Goal: Task Accomplishment & Management: Use online tool/utility

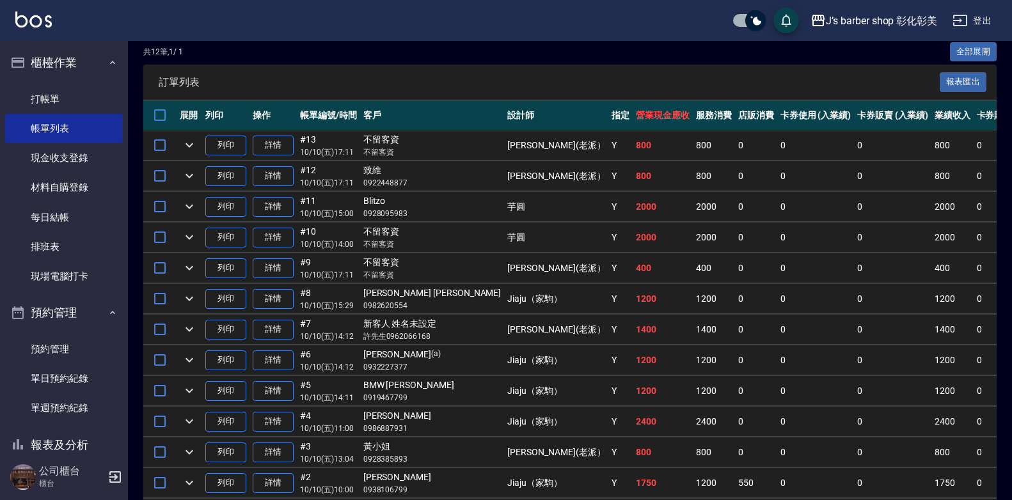
scroll to position [353, 0]
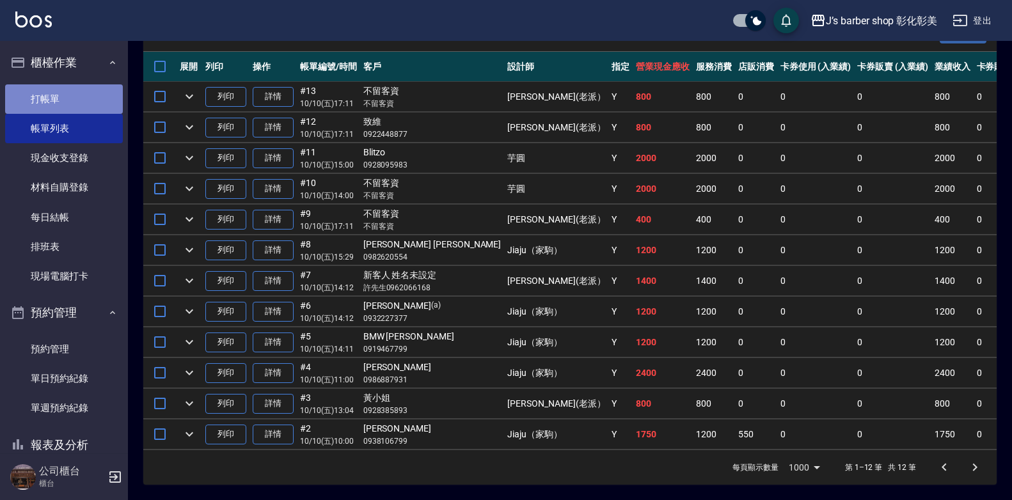
click at [74, 92] on link "打帳單" at bounding box center [64, 98] width 118 height 29
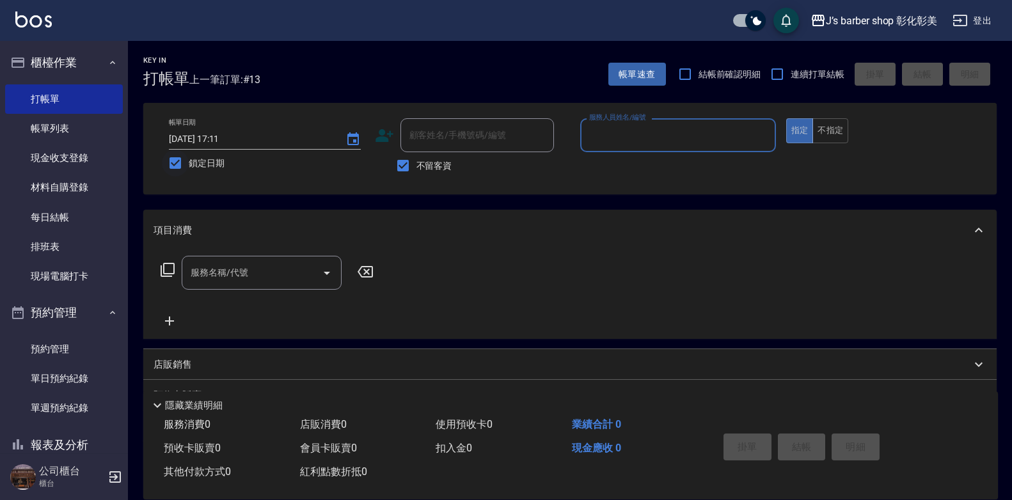
click at [175, 162] on input "鎖定日期" at bounding box center [175, 163] width 27 height 27
checkbox input "false"
click at [219, 141] on input "[DATE] 21:08" at bounding box center [251, 139] width 164 height 21
type input "[DATE] 01:08"
type input "5"
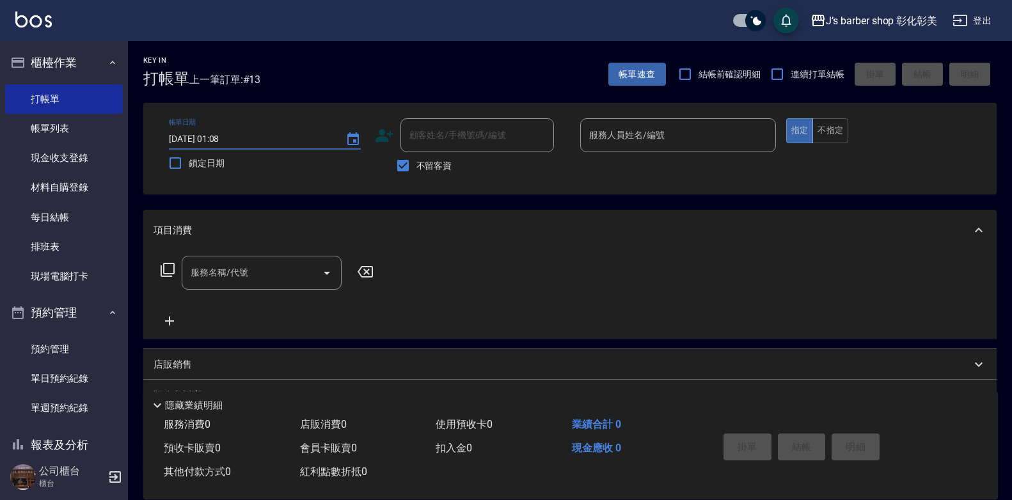
click at [220, 135] on input "[DATE] 01:08" at bounding box center [251, 139] width 164 height 21
click at [234, 137] on input "[DATE] 15:08" at bounding box center [251, 139] width 164 height 21
type input "[DATE] 15:03"
type input "0"
click at [238, 137] on input "[DATE] 15:03" at bounding box center [251, 139] width 164 height 21
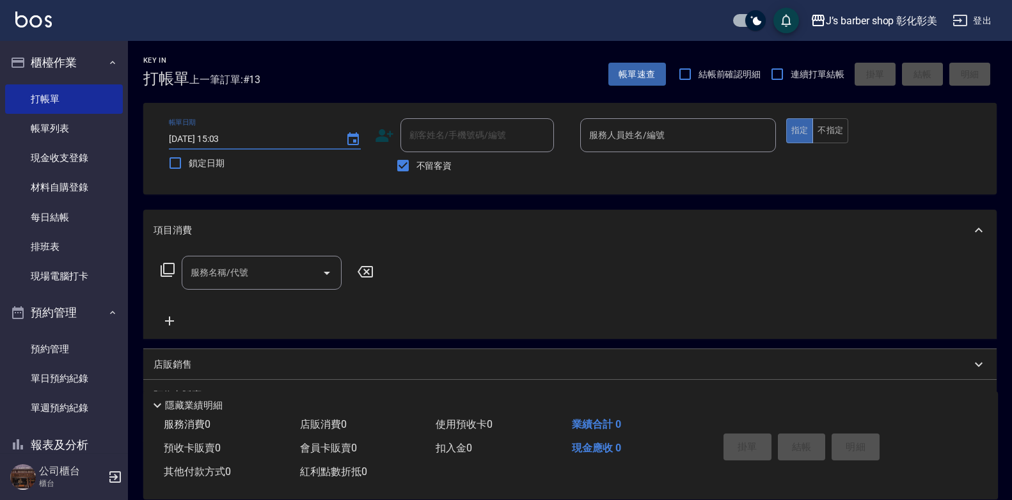
type input "[DATE] 15:30"
click at [403, 166] on input "不留客資" at bounding box center [402, 165] width 27 height 27
click at [416, 131] on div "顧客姓名/手機號碼/編號 顧客姓名/手機號碼/編號" at bounding box center [476, 135] width 153 height 34
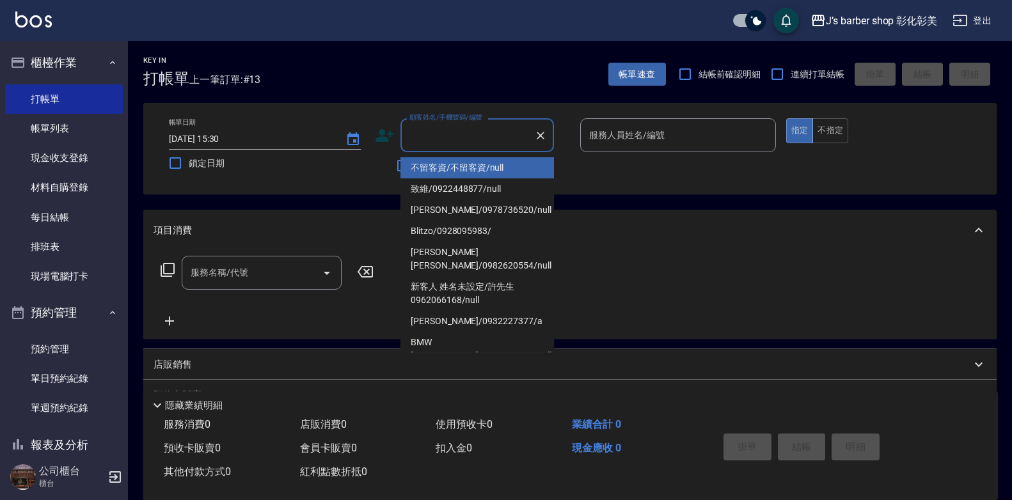
click at [383, 171] on div "不留客資" at bounding box center [464, 165] width 179 height 27
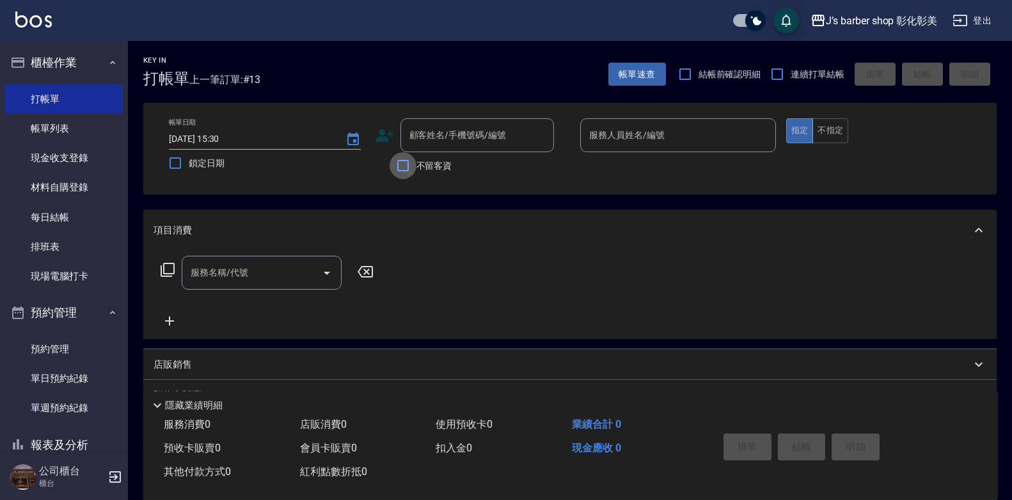
click at [406, 168] on input "不留客資" at bounding box center [402, 165] width 27 height 27
checkbox input "true"
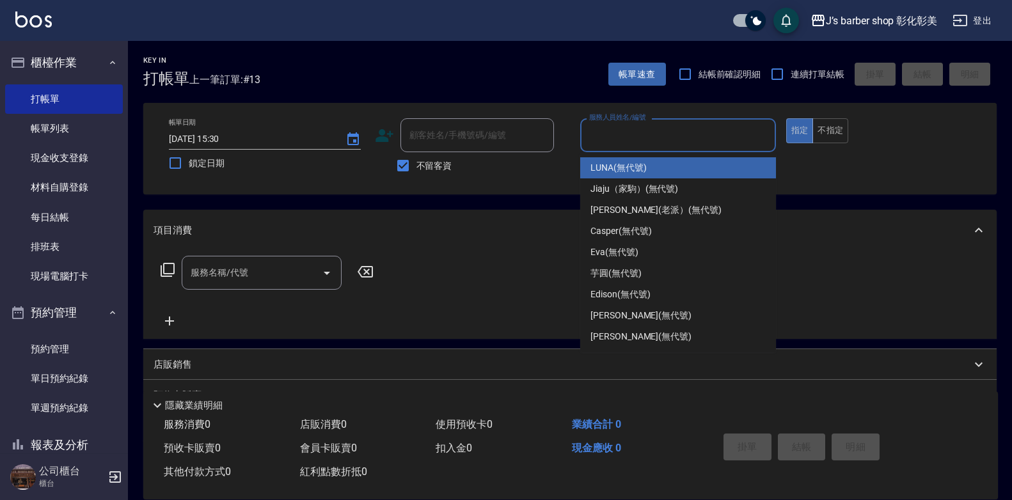
click at [636, 141] on input "服務人員姓名/編號" at bounding box center [678, 135] width 184 height 22
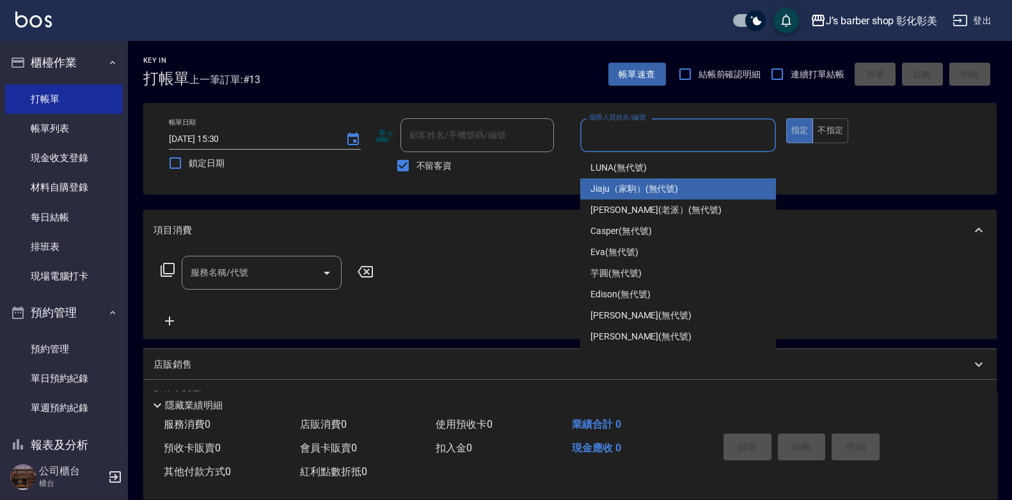
click at [615, 184] on span "Jiaju（家駒） (無代號)" at bounding box center [634, 188] width 88 height 13
type input "Jiaju（家駒）(無代號)"
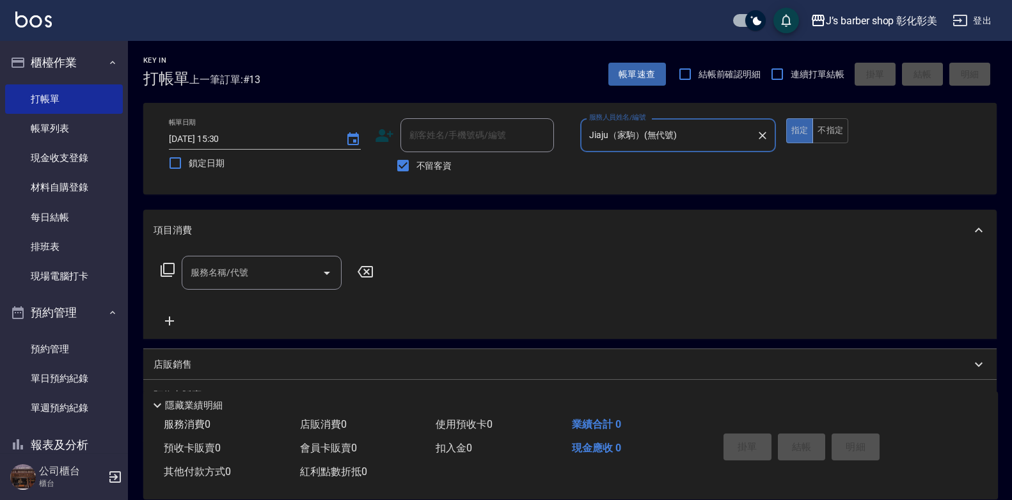
click at [306, 279] on input "服務名稱/代號" at bounding box center [251, 273] width 129 height 22
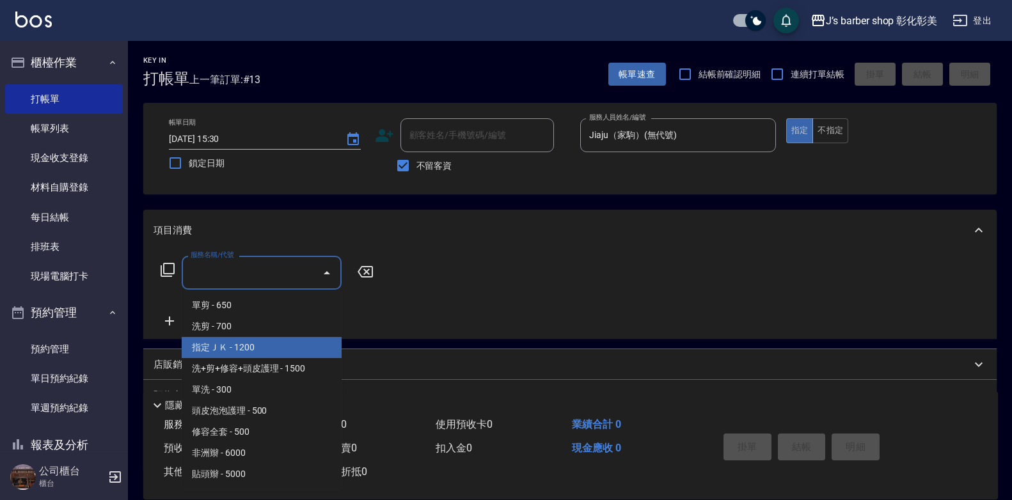
click at [241, 352] on span "指定ＪＫ - 1200" at bounding box center [262, 347] width 160 height 21
type input "指定ＪＫ(102)"
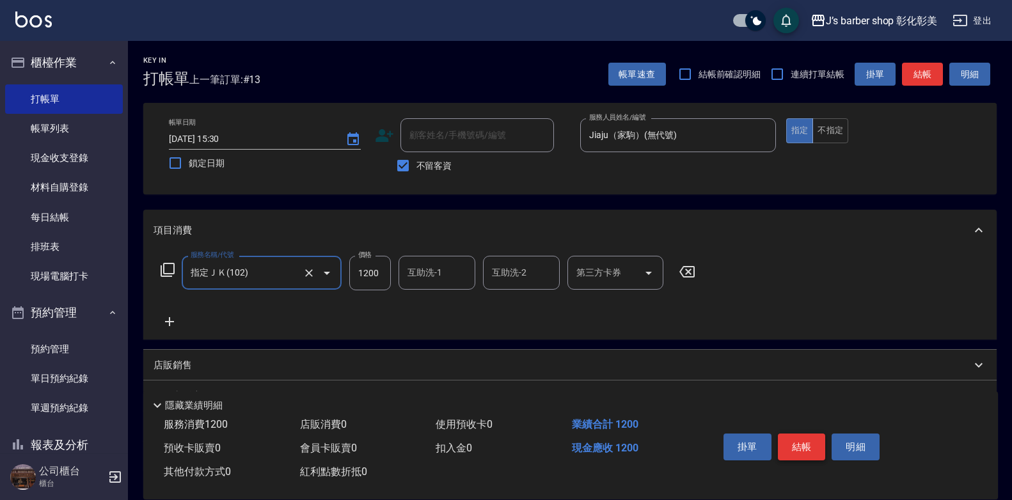
click at [788, 434] on button "結帳" at bounding box center [801, 447] width 48 height 27
click at [788, 432] on div "掛單 結帳 明細" at bounding box center [801, 448] width 167 height 40
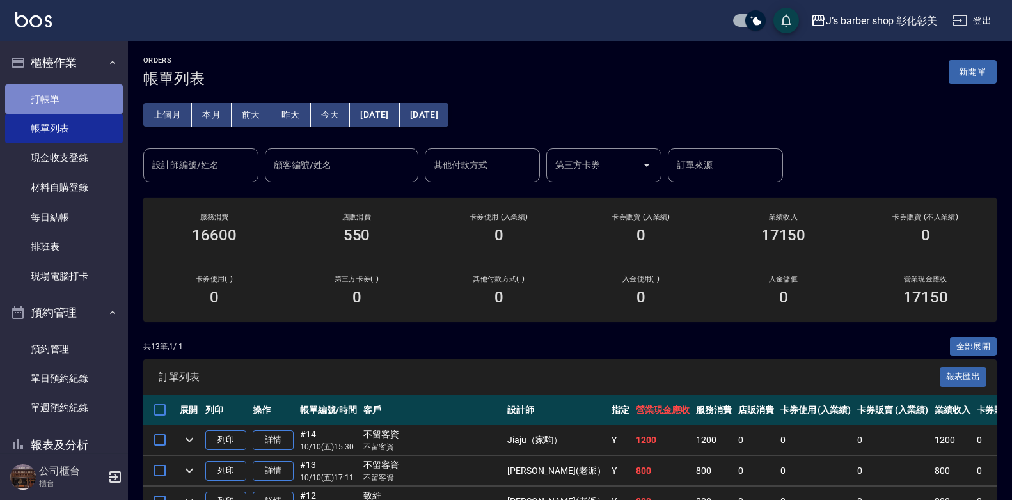
click at [75, 109] on link "打帳單" at bounding box center [64, 98] width 118 height 29
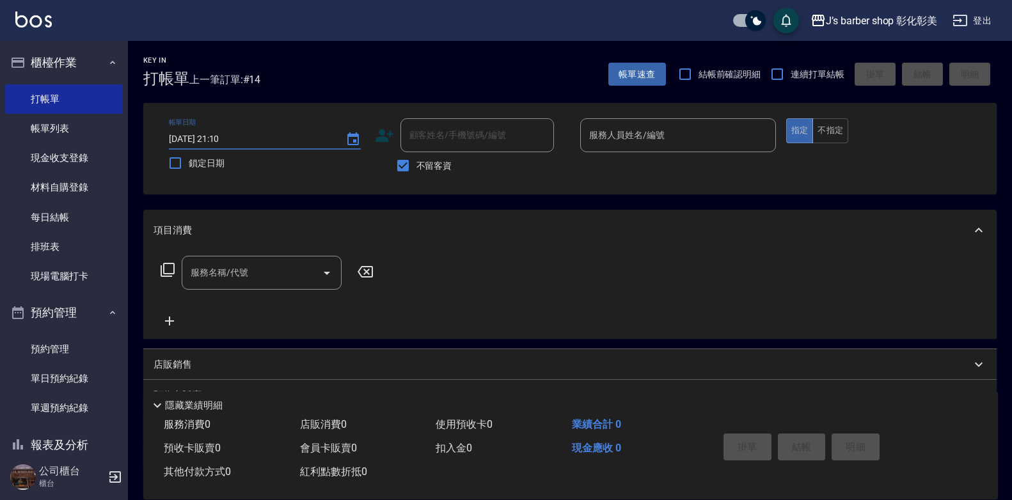
click at [221, 141] on input "[DATE] 21:10" at bounding box center [251, 139] width 164 height 21
click at [223, 137] on input "[DATE] 01:10" at bounding box center [251, 139] width 164 height 21
click at [237, 134] on input "[DATE] 16:10" at bounding box center [251, 139] width 164 height 21
type input "[DATE] 16:03"
type input "0"
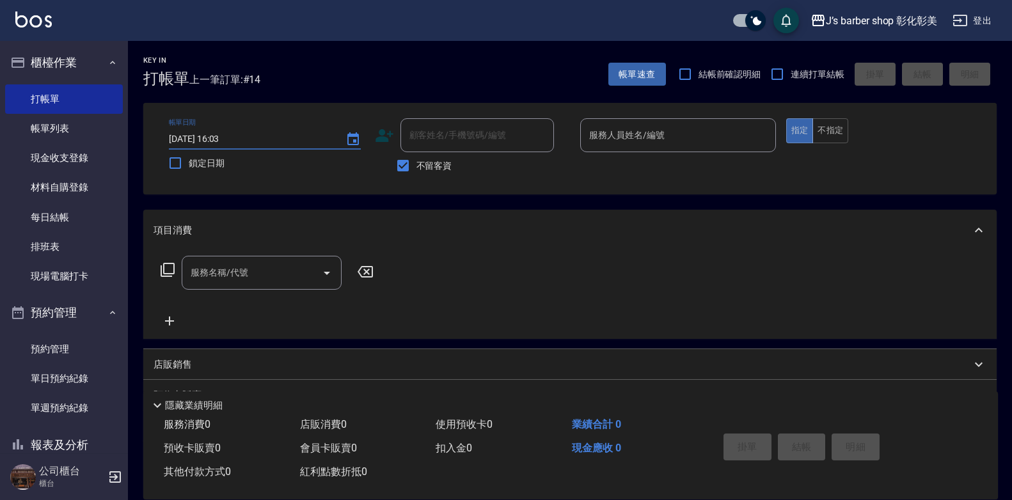
click at [237, 137] on input "[DATE] 16:03" at bounding box center [251, 139] width 164 height 21
type input "[DATE] 16:30"
click at [403, 162] on input "不留客資" at bounding box center [402, 165] width 27 height 27
checkbox input "false"
click at [418, 138] on div "顧客姓名/手機號碼/編號 顧客姓名/手機號碼/編號" at bounding box center [476, 135] width 153 height 34
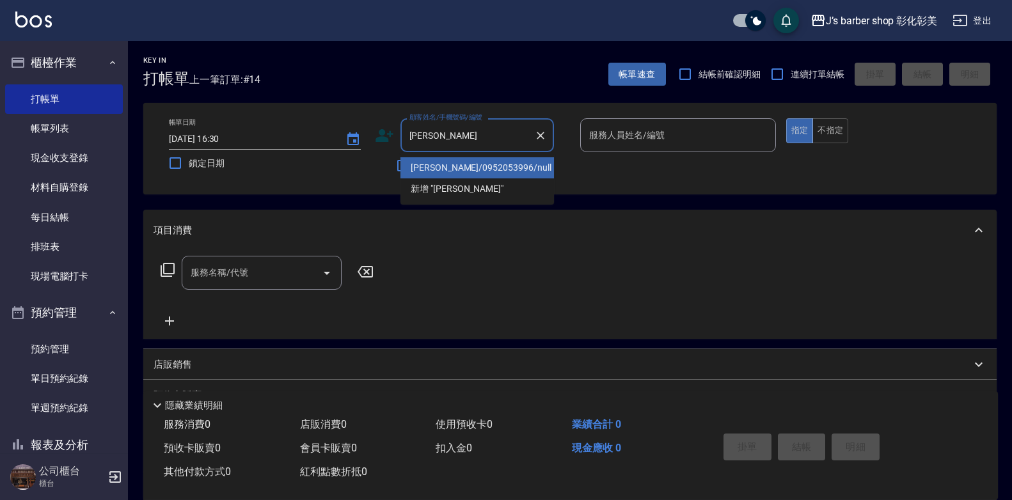
click at [504, 160] on li "[PERSON_NAME]/0952053996/null" at bounding box center [476, 167] width 153 height 21
type input "[PERSON_NAME]/0952053996/null"
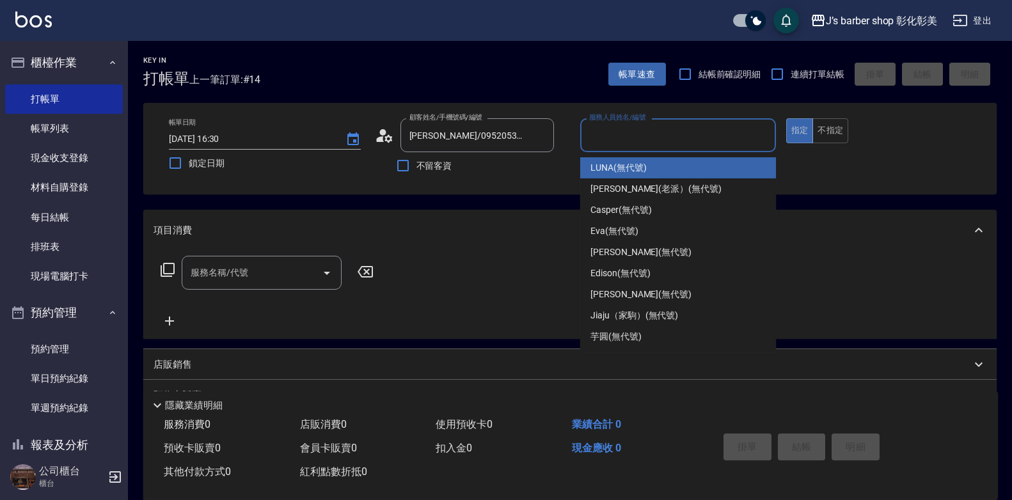
click at [601, 138] on input "服務人員姓名/編號" at bounding box center [678, 135] width 184 height 22
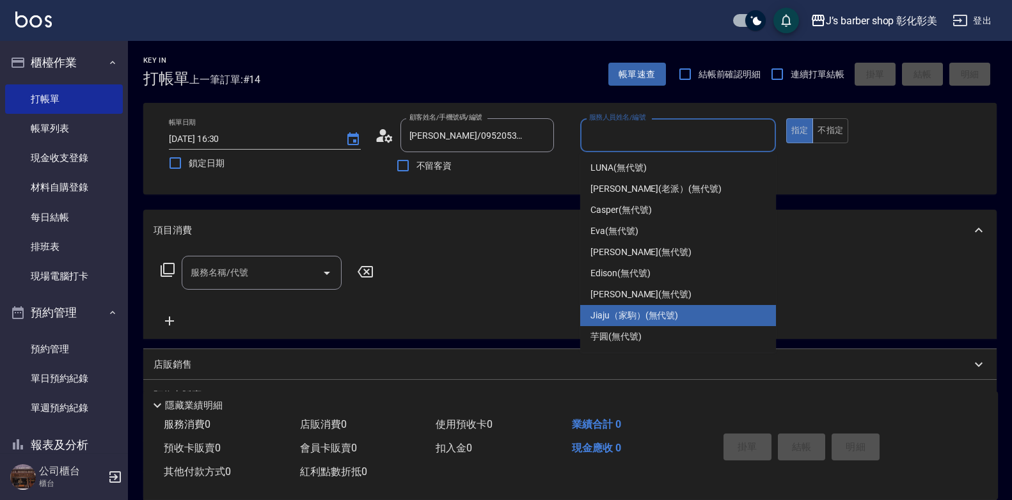
click at [627, 315] on span "Jiaju（家駒） (無代號)" at bounding box center [634, 315] width 88 height 13
type input "Jiaju（家駒）(無代號)"
click at [627, 315] on div "服務名稱/代號 服務名稱/代號" at bounding box center [569, 295] width 853 height 88
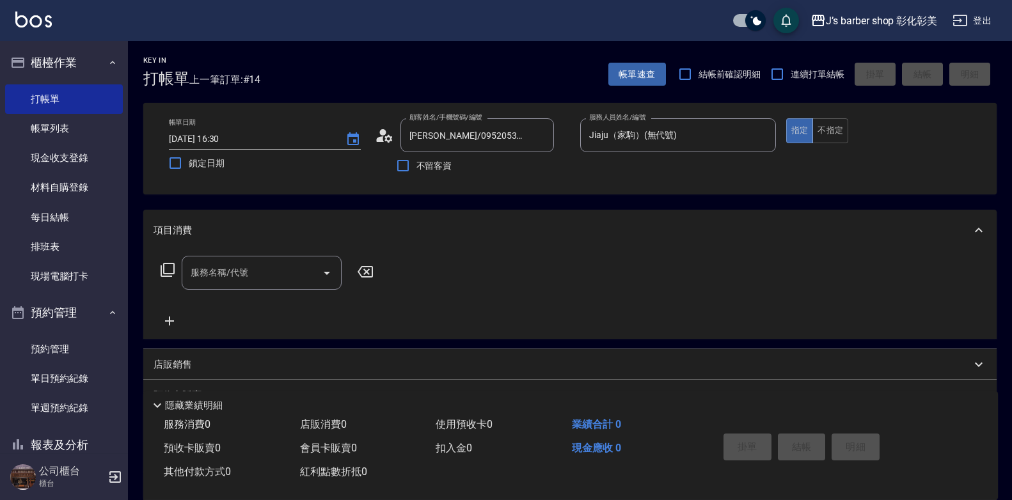
click at [254, 281] on input "服務名稱/代號" at bounding box center [251, 273] width 129 height 22
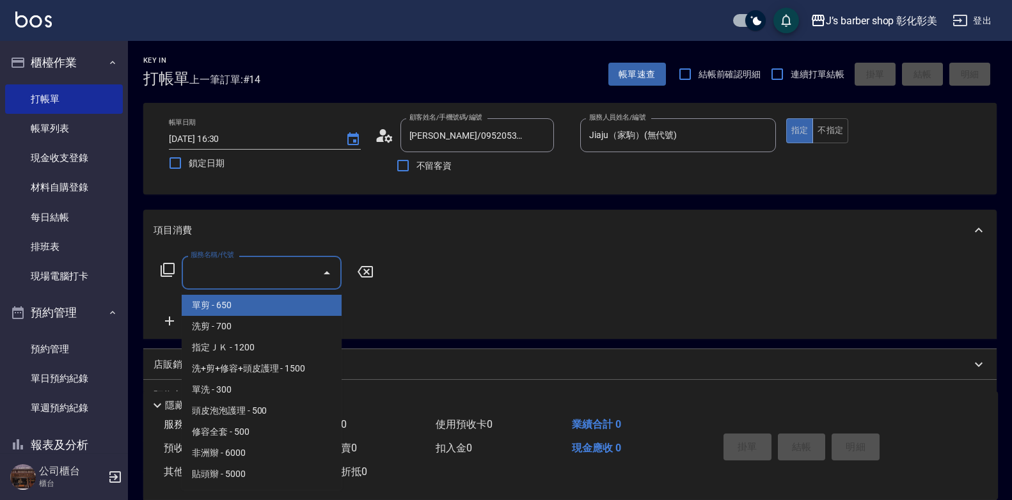
click at [254, 281] on input "服務名稱/代號" at bounding box center [251, 273] width 129 height 22
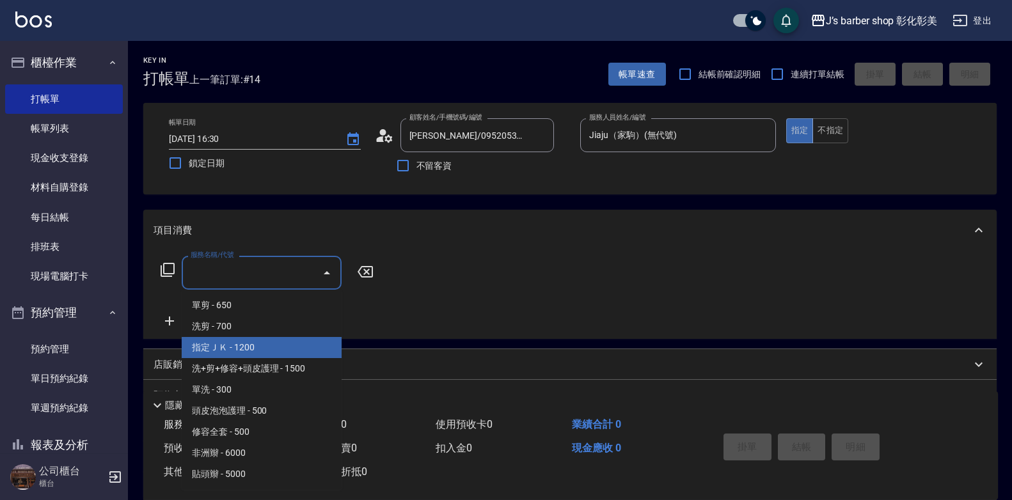
click at [265, 350] on span "指定ＪＫ - 1200" at bounding box center [262, 347] width 160 height 21
type input "指定ＪＫ(102)"
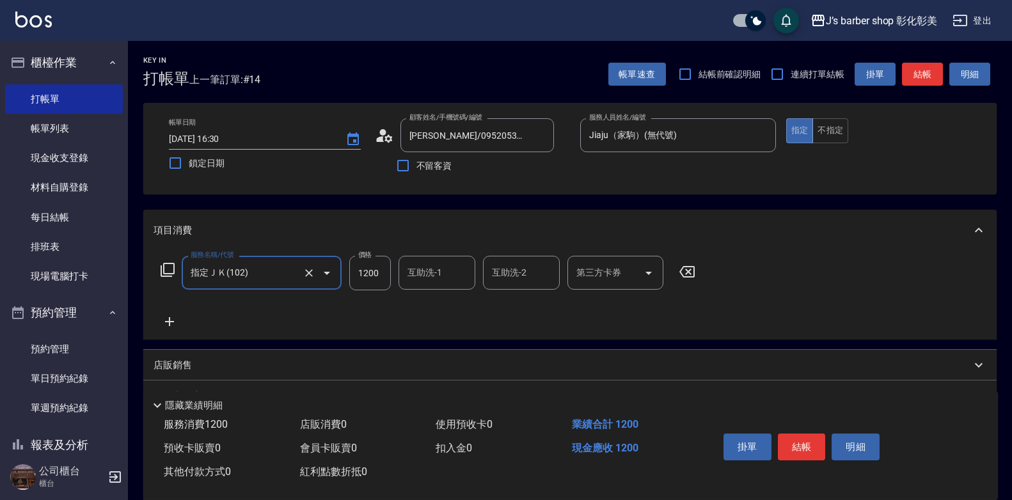
click at [410, 275] on input "互助洗-1" at bounding box center [436, 273] width 65 height 22
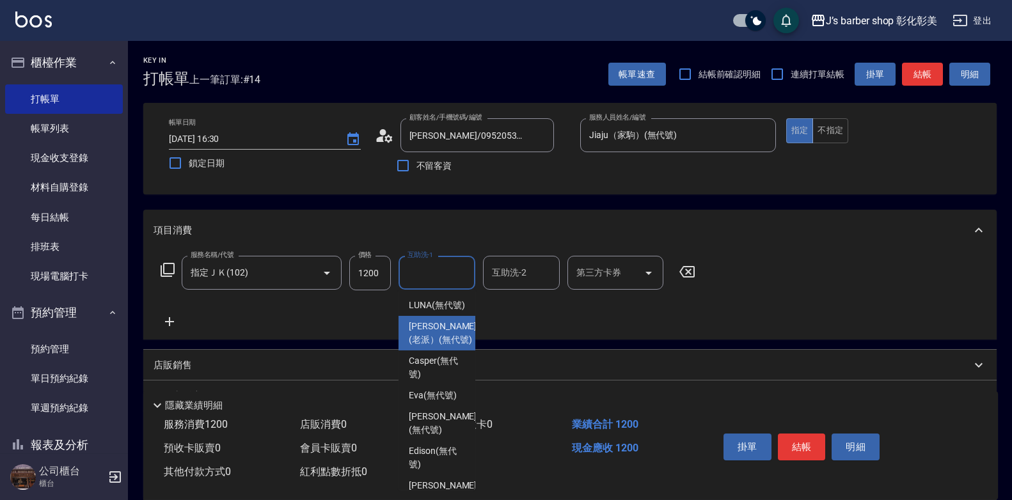
click at [437, 347] on span "[PERSON_NAME](老派） (無代號)" at bounding box center [443, 333] width 68 height 27
type input "[PERSON_NAME](老派）(無代號)"
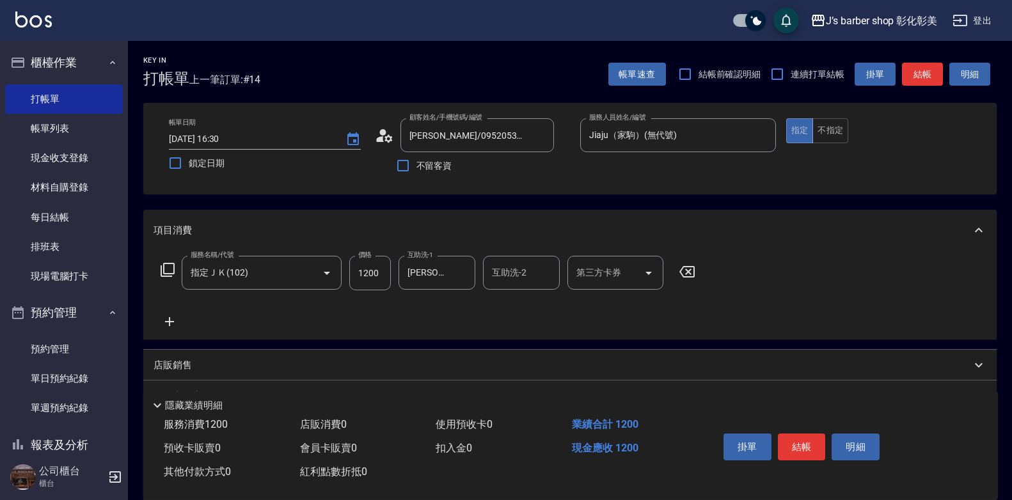
click at [171, 328] on icon at bounding box center [169, 321] width 32 height 15
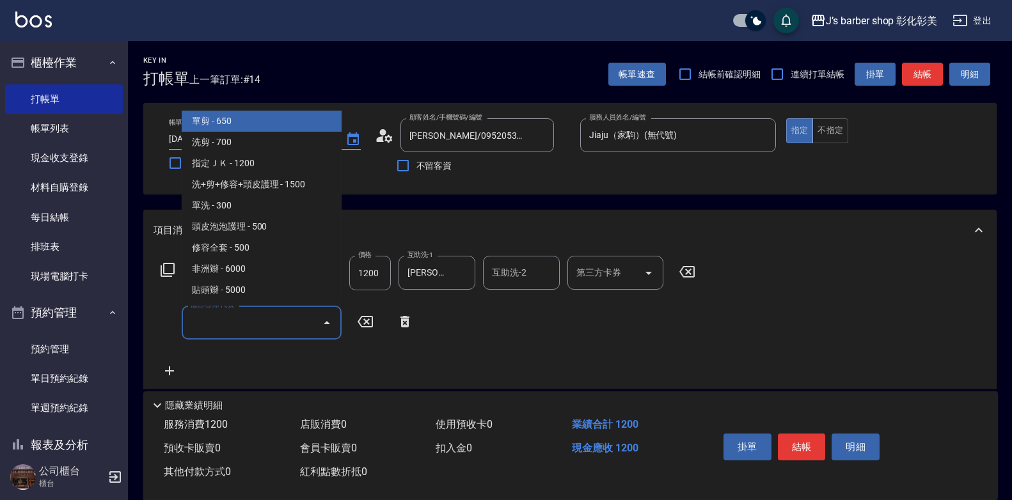
click at [238, 319] on input "服務名稱/代號" at bounding box center [251, 322] width 129 height 22
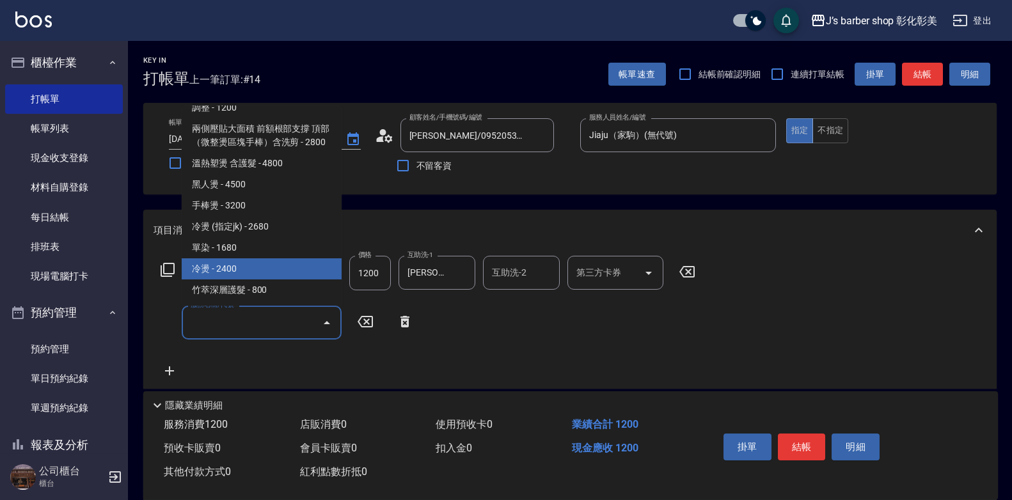
scroll to position [64, 0]
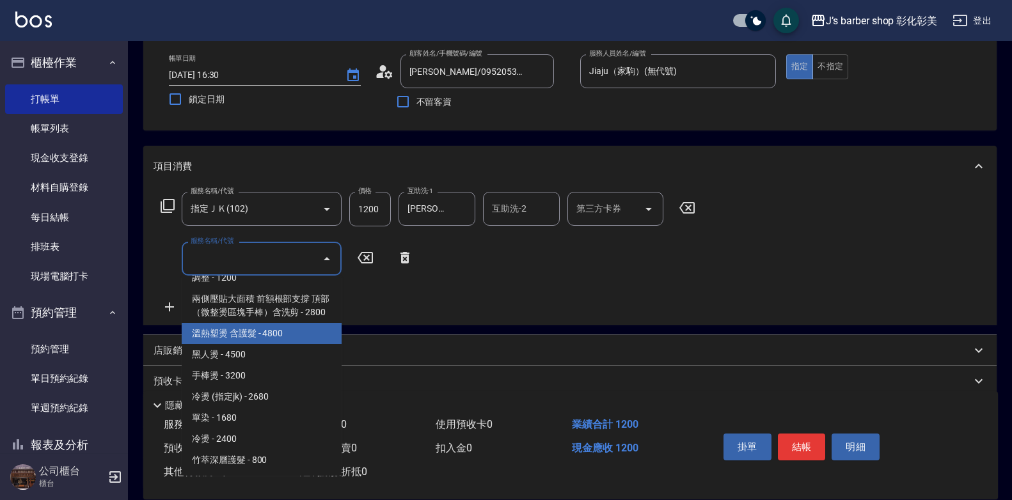
click at [269, 329] on span "溫熱塑燙 含護髮 - 4800" at bounding box center [262, 333] width 160 height 21
type input "溫熱塑燙 含護髮(Gp5)"
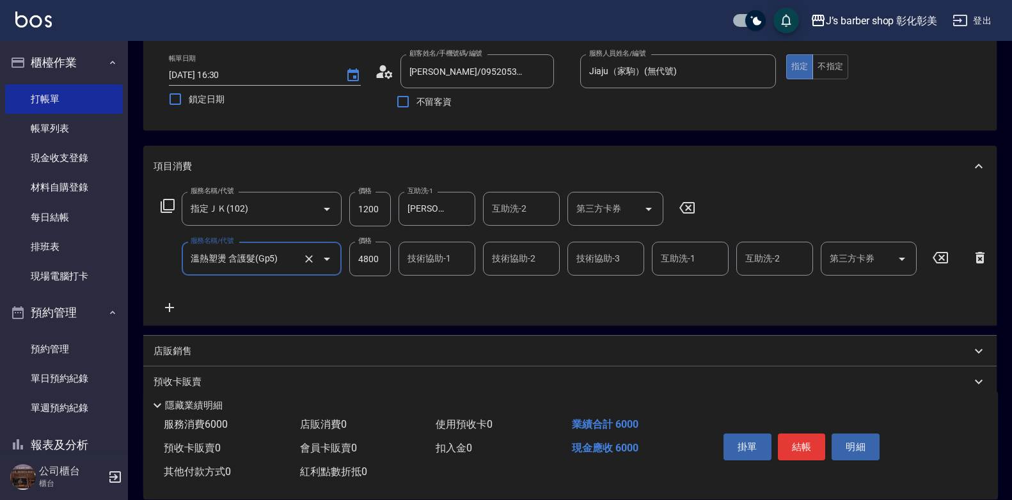
click at [425, 258] on div "技術協助-1 技術協助-1" at bounding box center [436, 259] width 77 height 34
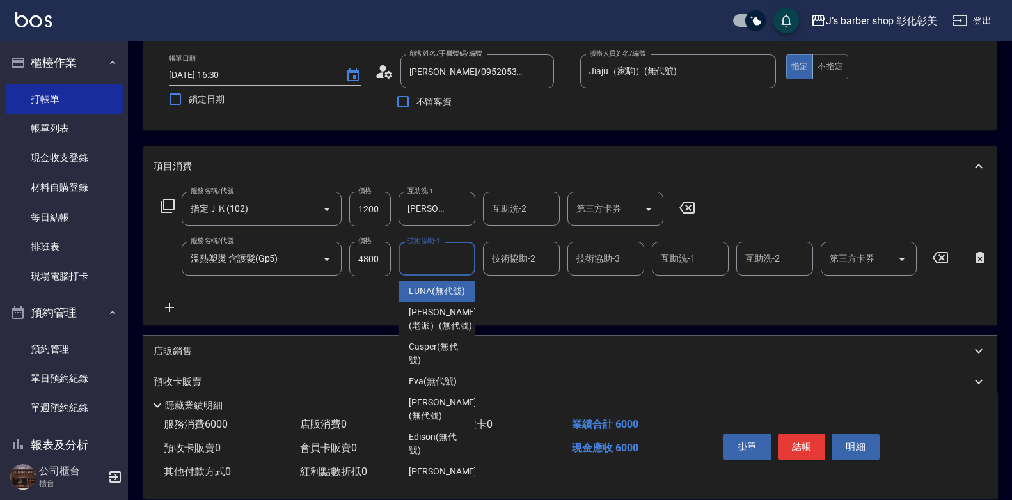
click at [354, 286] on div "服務名稱/代號 指定ＪＫ(102) 服務名稱/代號 價格 1200 價格 互助洗-1 Lao Pai(老派）(無代號) 互助洗-1 互助洗-2 互助洗-2 第…" at bounding box center [574, 253] width 842 height 123
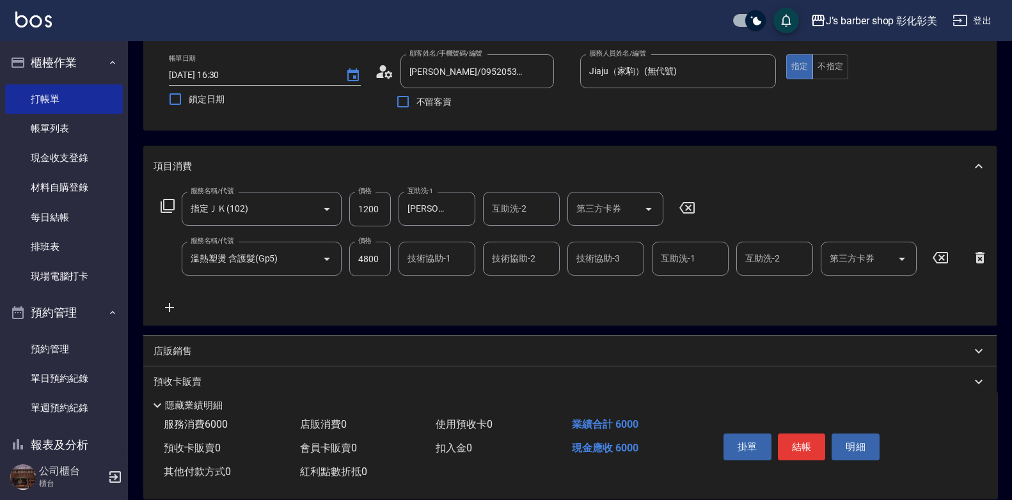
click at [361, 263] on input "4800" at bounding box center [370, 259] width 42 height 35
type input "3600"
click at [811, 447] on button "結帳" at bounding box center [801, 447] width 48 height 27
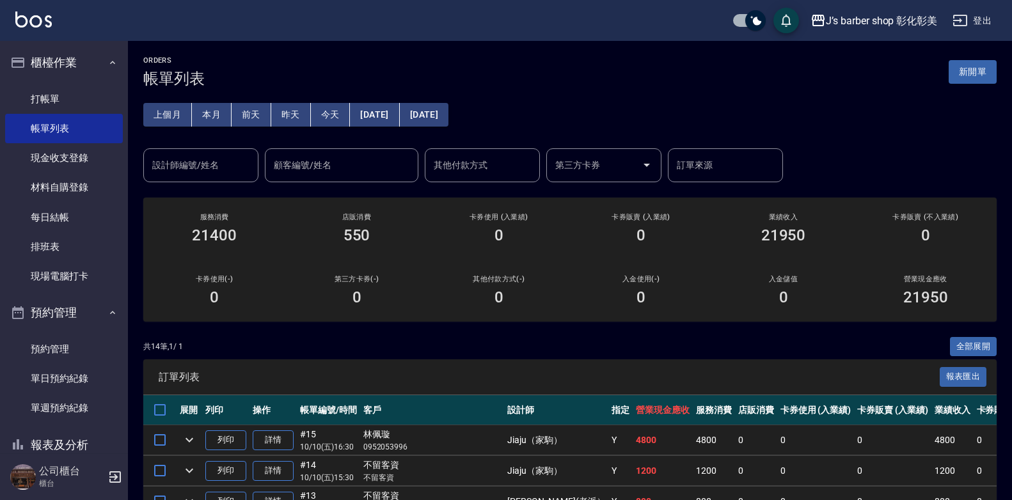
scroll to position [64, 0]
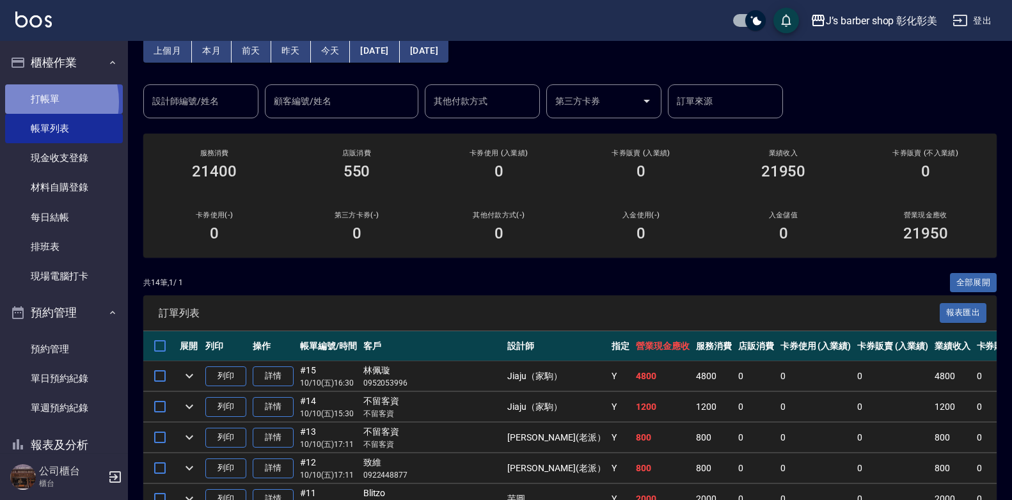
click at [38, 102] on link "打帳單" at bounding box center [64, 98] width 118 height 29
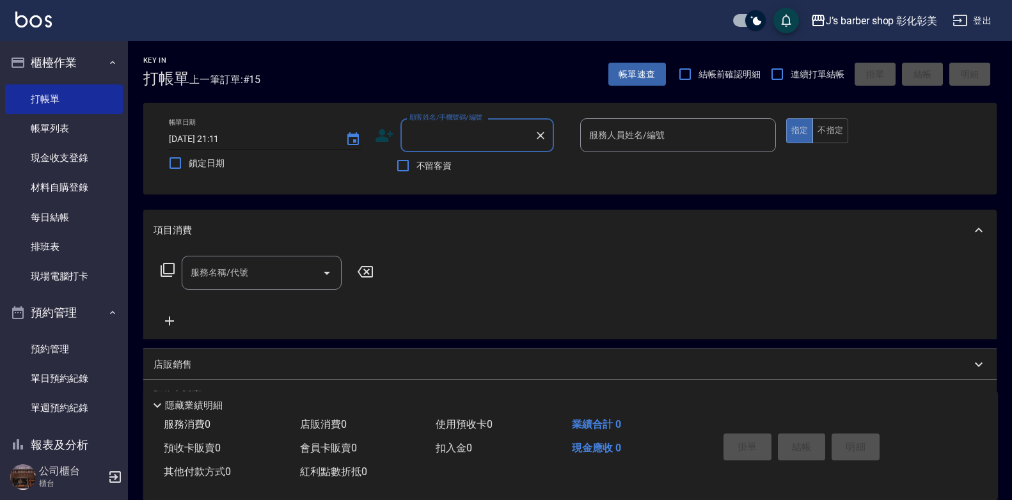
click at [224, 139] on input "[DATE] 21:11" at bounding box center [251, 139] width 164 height 21
type input "[DATE] 19:00"
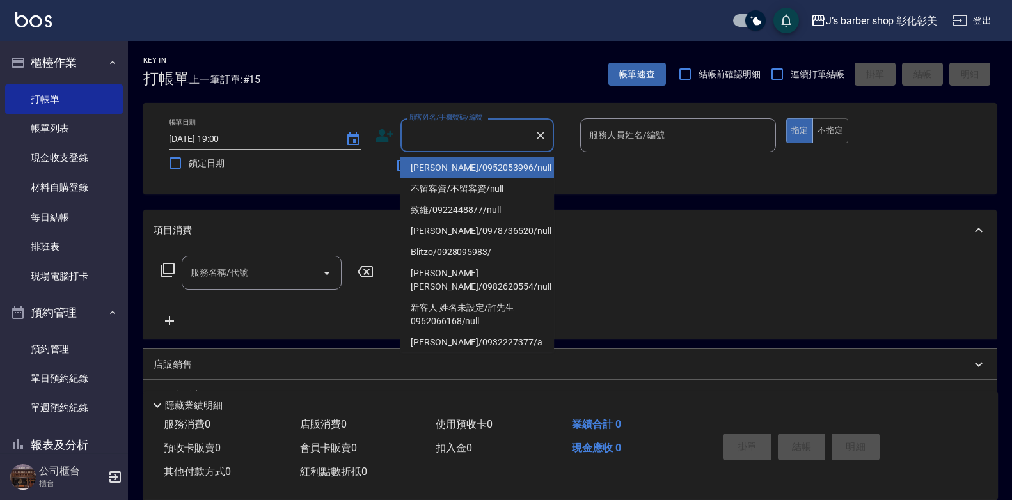
click at [458, 129] on input "顧客姓名/手機號碼/編號" at bounding box center [467, 135] width 123 height 22
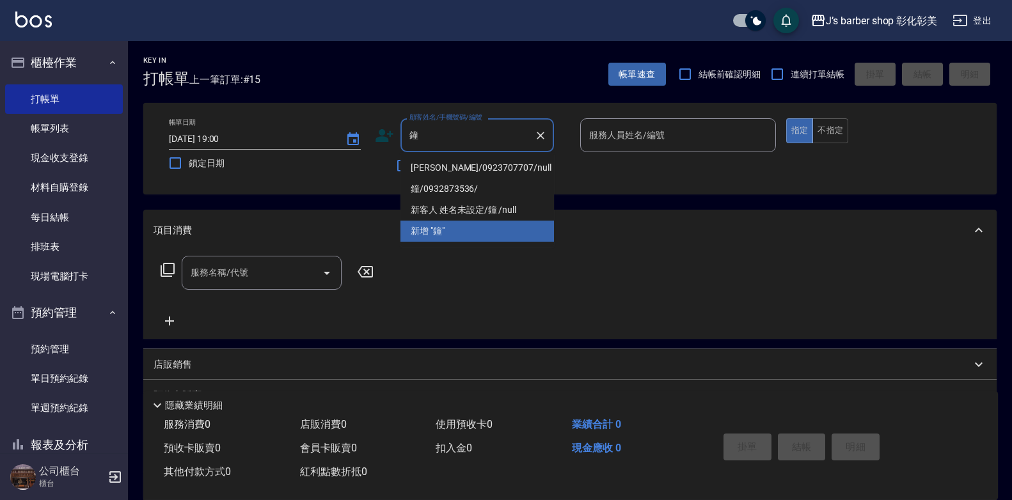
click at [486, 169] on li "[PERSON_NAME]/0923707707/null" at bounding box center [476, 167] width 153 height 21
type input "[PERSON_NAME]/0923707707/null"
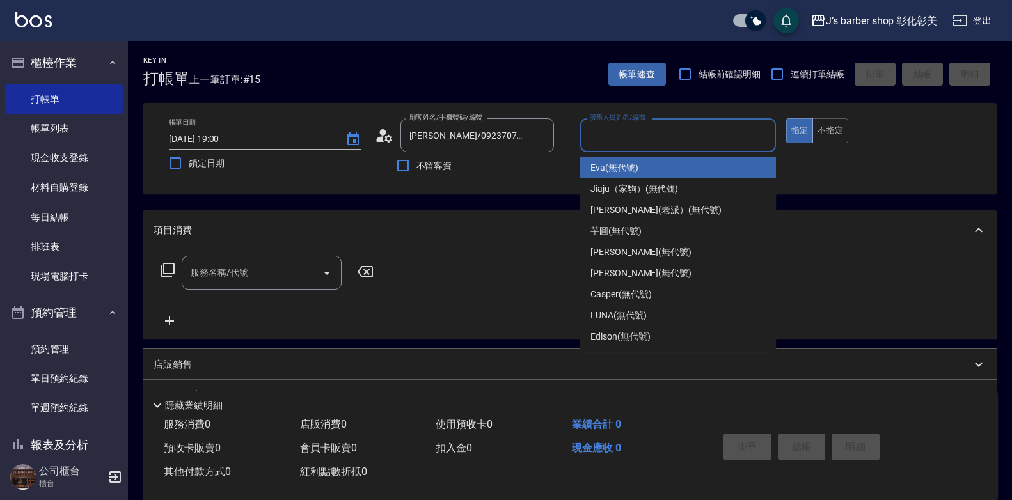
click at [666, 135] on input "服務人員姓名/編號" at bounding box center [678, 135] width 184 height 22
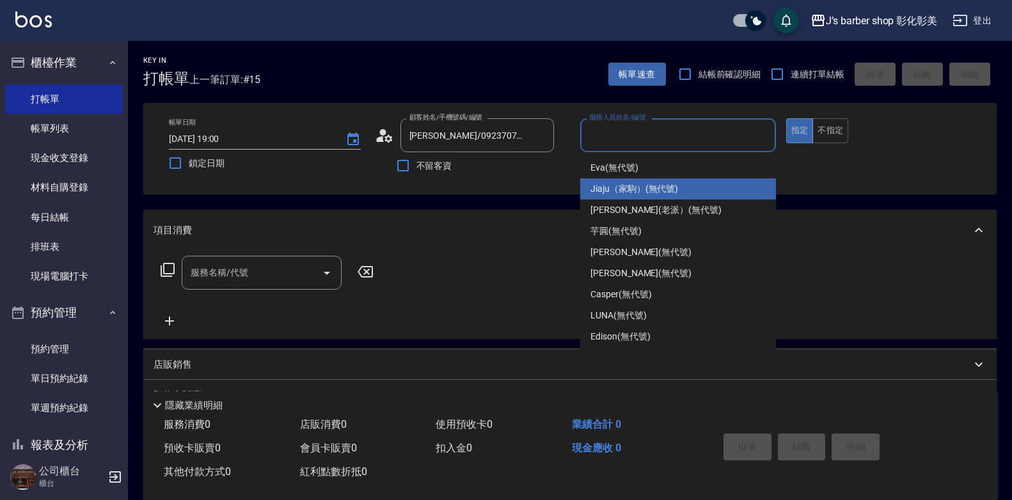
click at [652, 194] on span "Jiaju（家駒） (無代號)" at bounding box center [634, 188] width 88 height 13
type input "Jiaju（家駒）(無代號)"
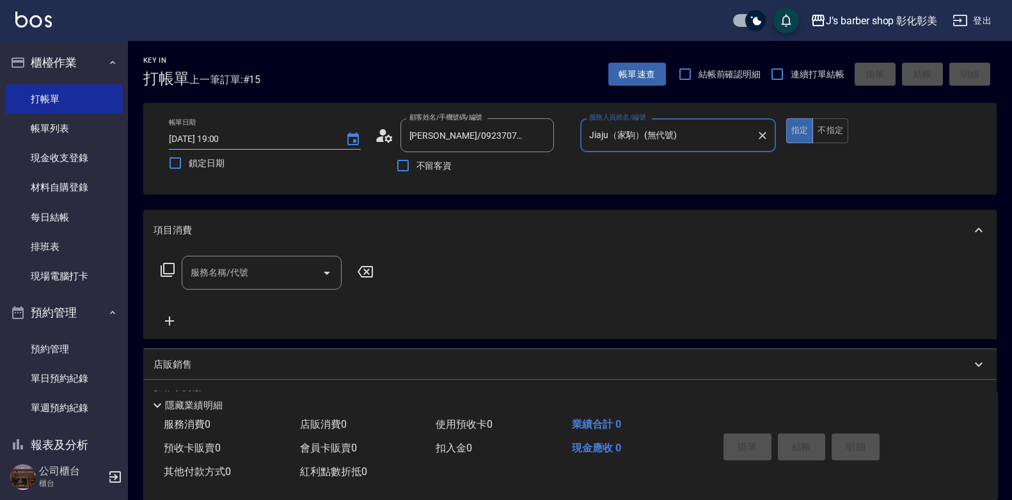
click at [297, 258] on div "服務名稱/代號" at bounding box center [262, 273] width 160 height 34
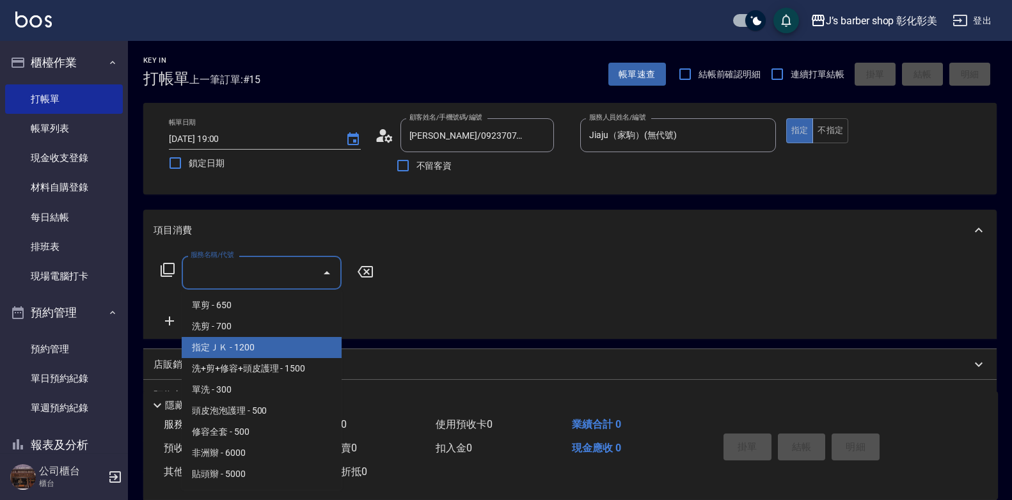
click at [263, 343] on span "指定ＪＫ - 1200" at bounding box center [262, 347] width 160 height 21
type input "指定ＪＫ(102)"
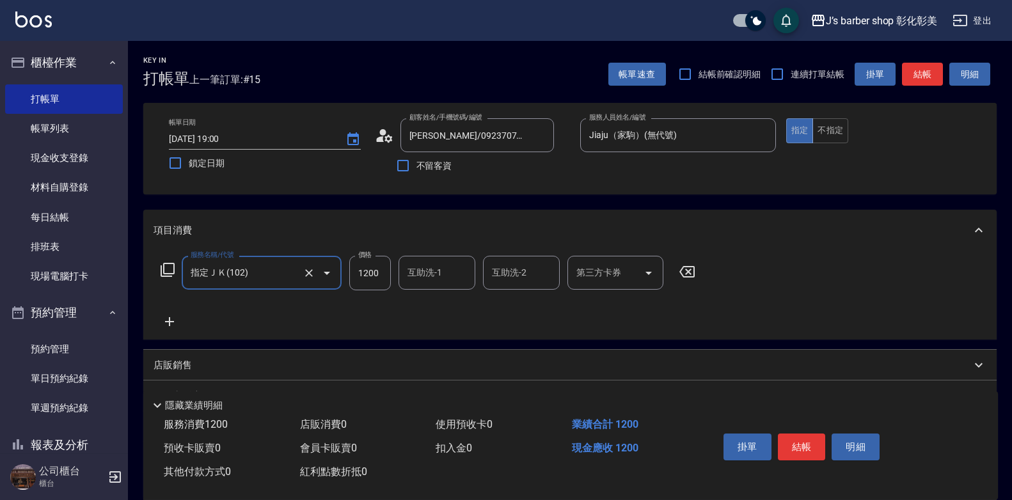
click at [175, 321] on icon at bounding box center [169, 321] width 32 height 15
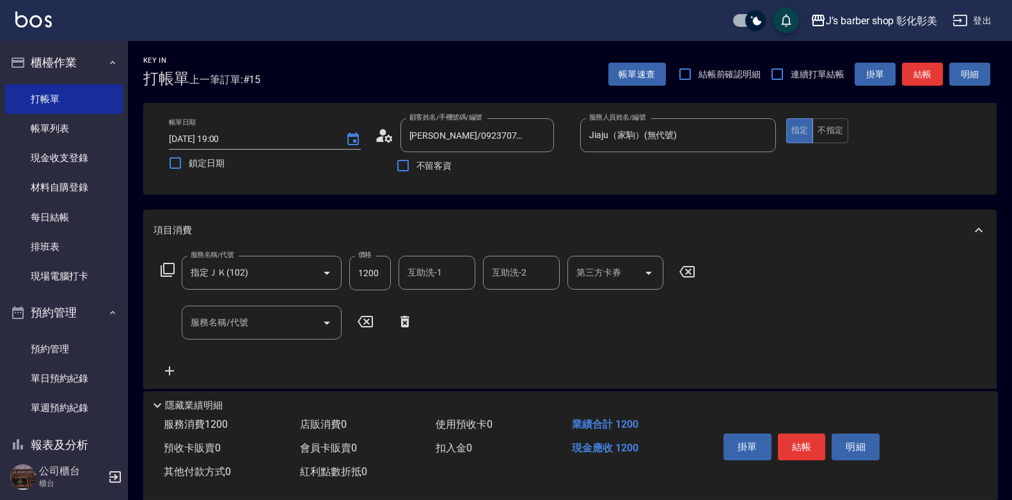
click at [191, 324] on input "服務名稱/代號" at bounding box center [251, 322] width 129 height 22
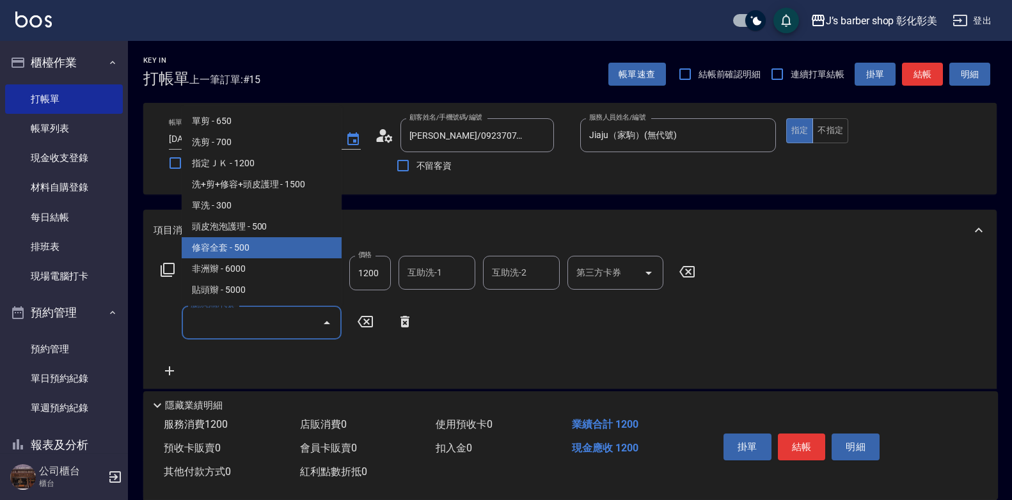
click at [421, 265] on input "互助洗-1" at bounding box center [436, 273] width 65 height 22
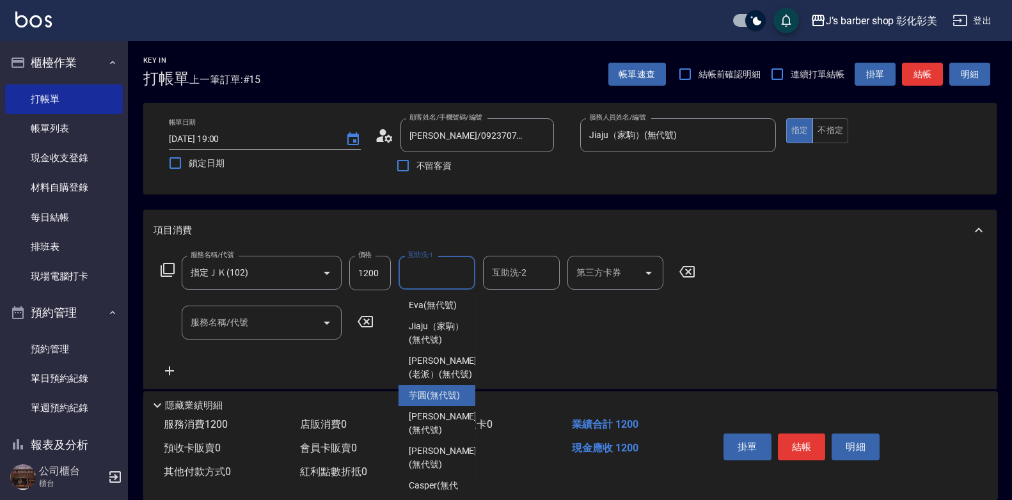
click at [437, 402] on span "芋圓 (無代號)" at bounding box center [434, 395] width 51 height 13
click at [437, 419] on span "使用預收卡 0" at bounding box center [463, 424] width 57 height 12
type input "芋圓(無代號)"
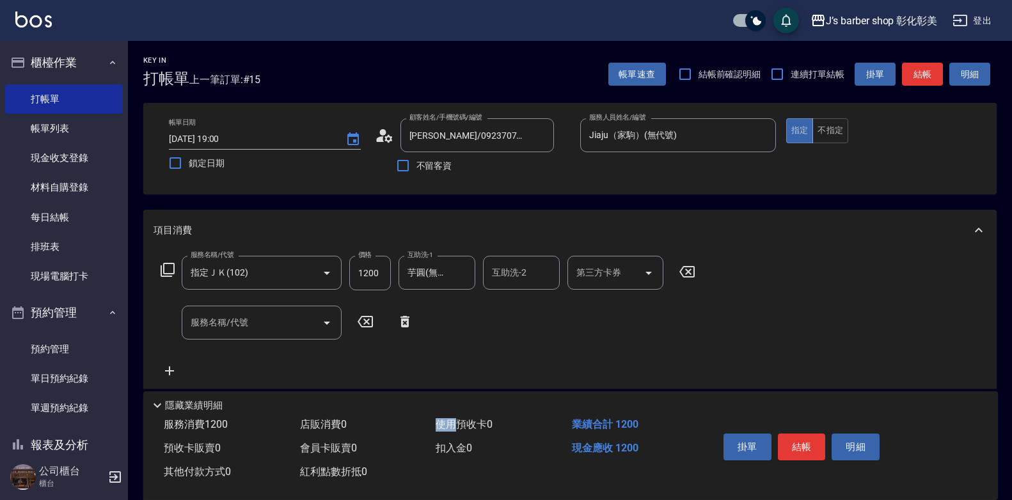
click at [228, 317] on div "服務名稱/代號 服務名稱/代號" at bounding box center [262, 323] width 160 height 34
click at [233, 323] on input "服務名稱/代號" at bounding box center [251, 322] width 129 height 22
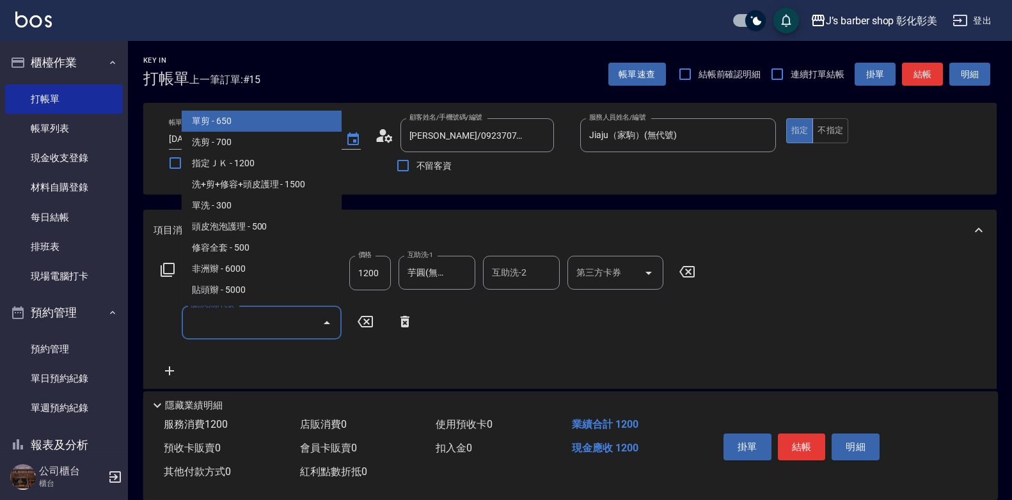
click at [233, 323] on input "服務名稱/代號" at bounding box center [251, 322] width 129 height 22
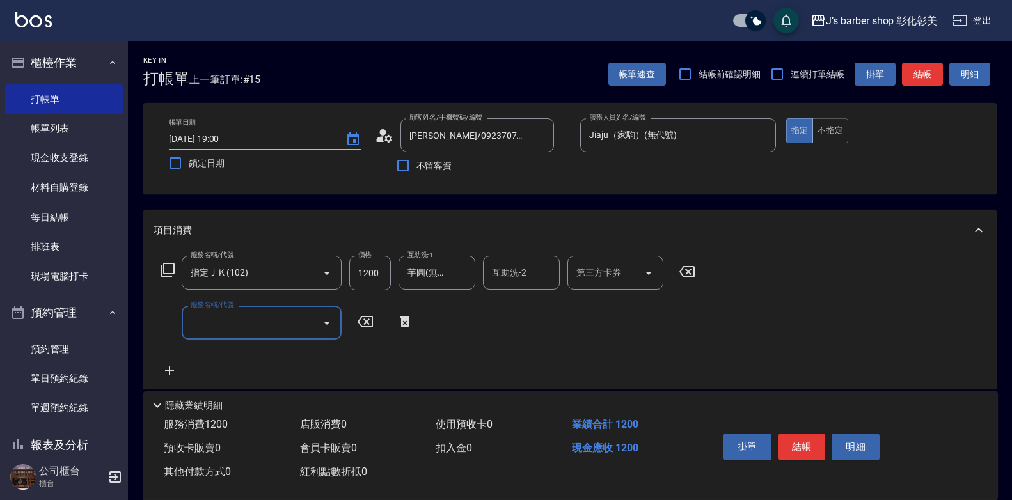
click at [238, 316] on input "服務名稱/代號" at bounding box center [251, 322] width 129 height 22
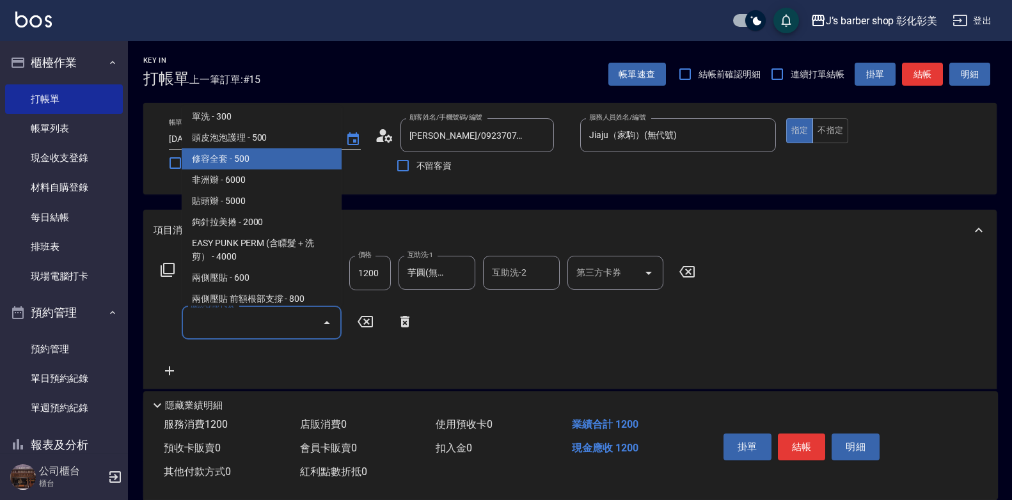
scroll to position [192, 0]
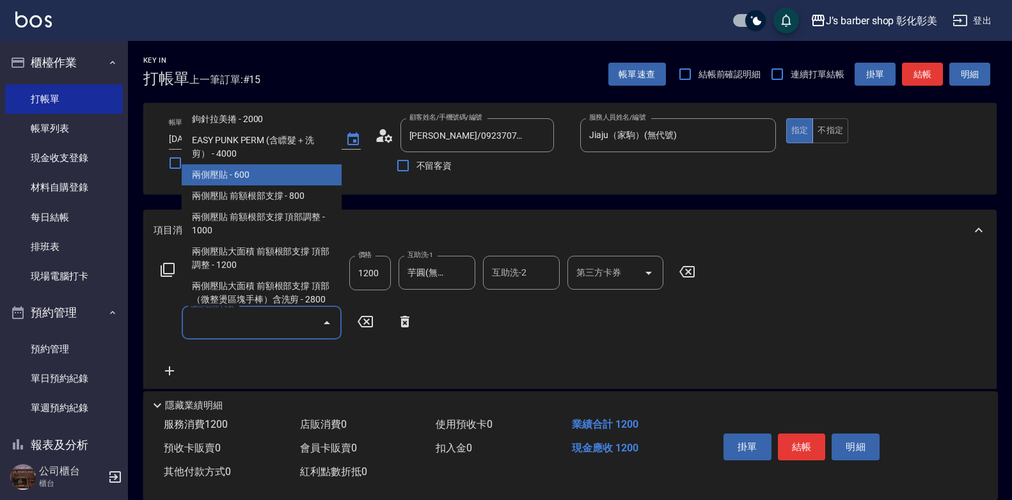
click at [297, 174] on span "兩側壓貼 - 600" at bounding box center [262, 174] width 160 height 21
type input "兩側壓貼(Gp)"
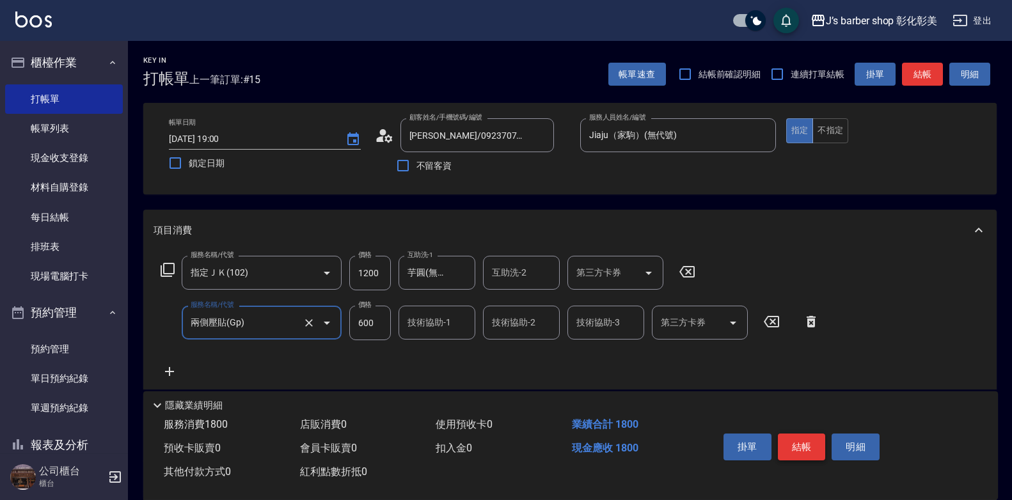
click at [790, 438] on button "結帳" at bounding box center [801, 447] width 48 height 27
click at [790, 438] on div "掛單 結帳 明細" at bounding box center [801, 448] width 167 height 40
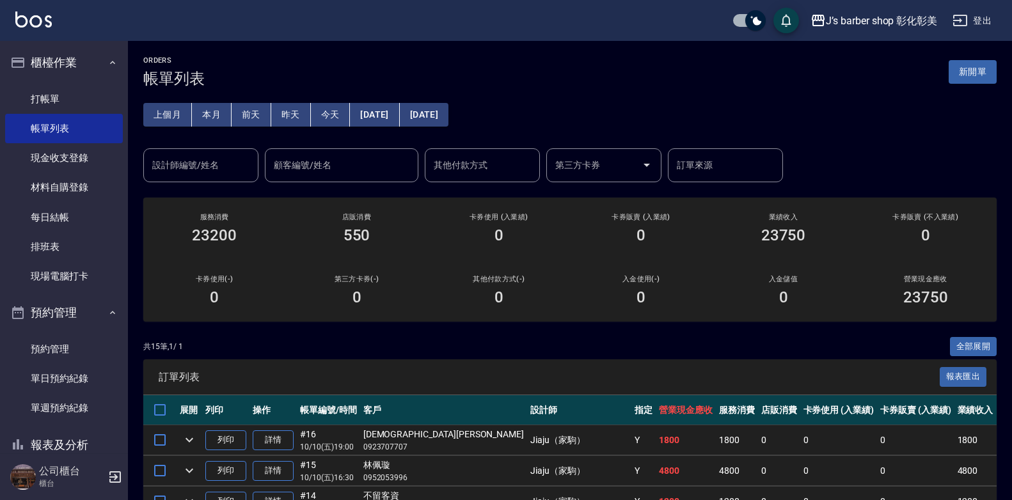
click at [207, 175] on input "設計師編號/姓名" at bounding box center [201, 165] width 104 height 22
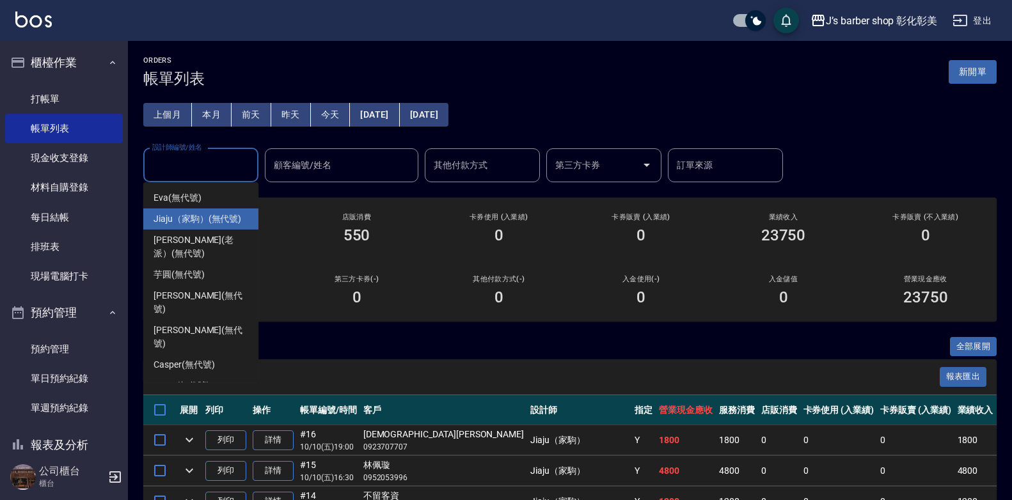
click at [216, 224] on span "Jiaju（家駒） (無代號)" at bounding box center [197, 218] width 88 height 13
type input "Jiaju（家駒）(無代號)"
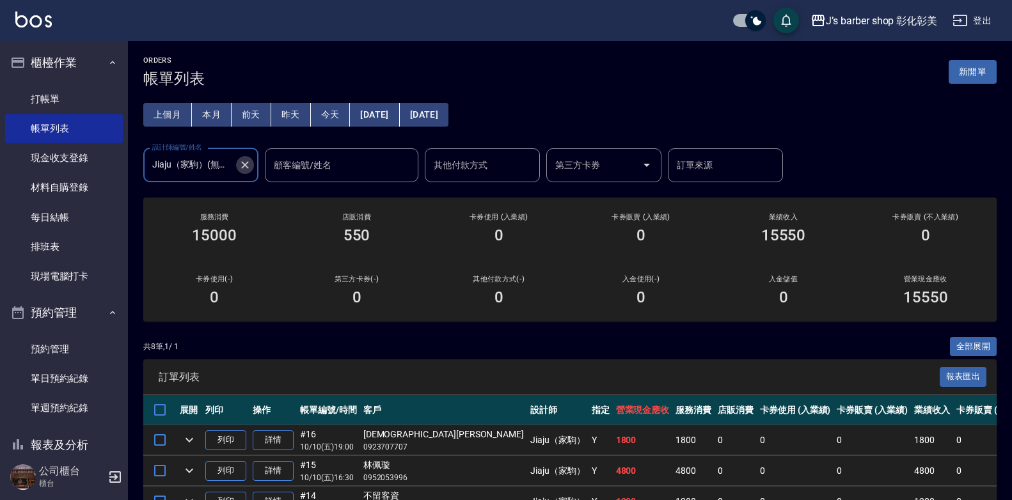
click at [248, 168] on icon "Clear" at bounding box center [245, 165] width 8 height 8
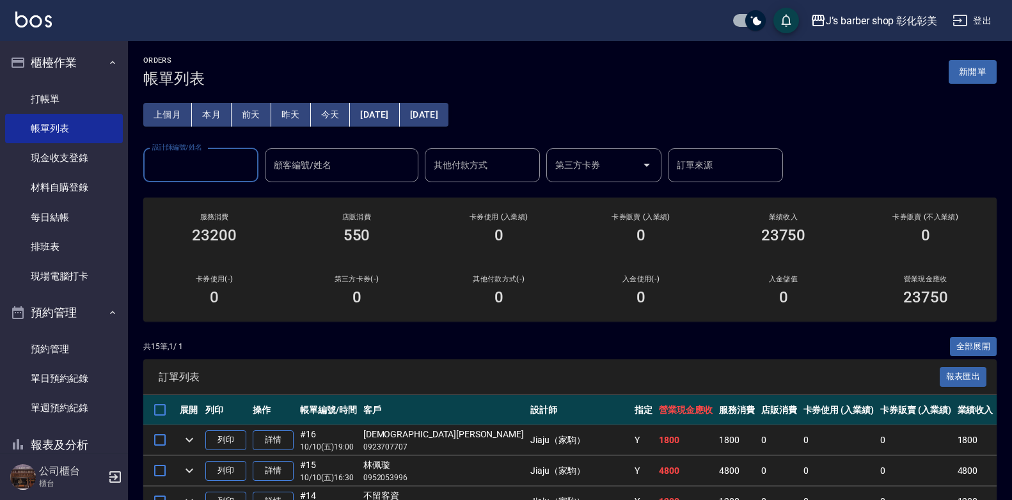
click at [235, 168] on input "設計師編號/姓名" at bounding box center [201, 165] width 104 height 22
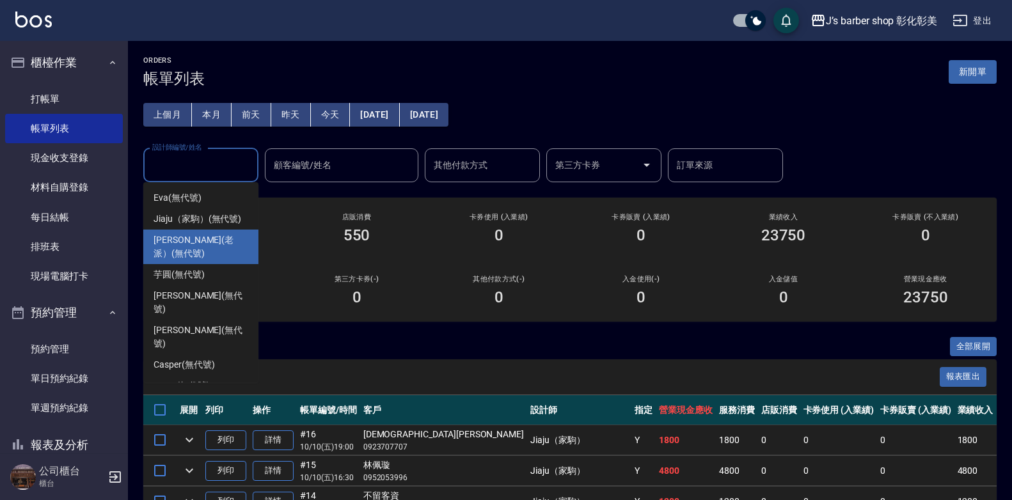
click at [231, 235] on span "[PERSON_NAME](老派） (無代號)" at bounding box center [200, 246] width 95 height 27
type input "[PERSON_NAME](老派）(無代號)"
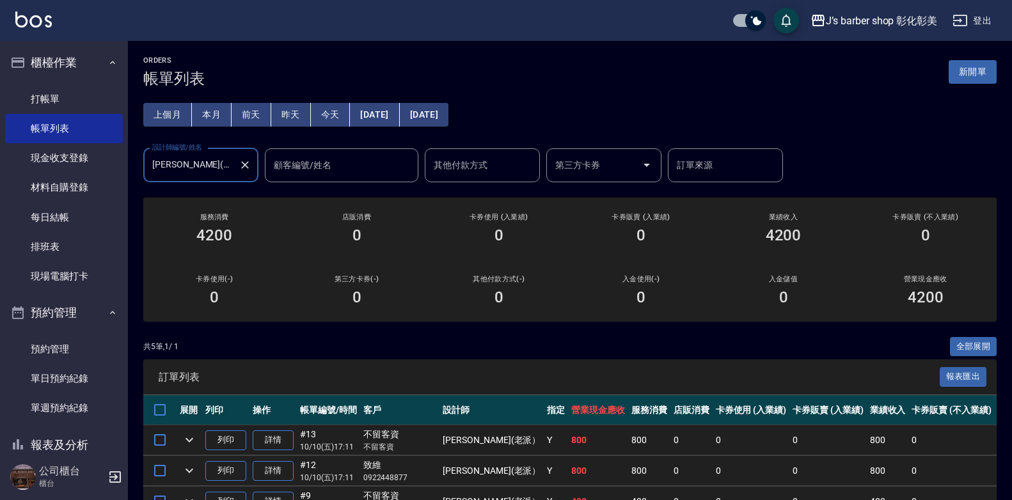
click at [242, 169] on icon "Clear" at bounding box center [244, 165] width 13 height 13
click at [233, 169] on input "設計師編號/姓名" at bounding box center [191, 165] width 84 height 22
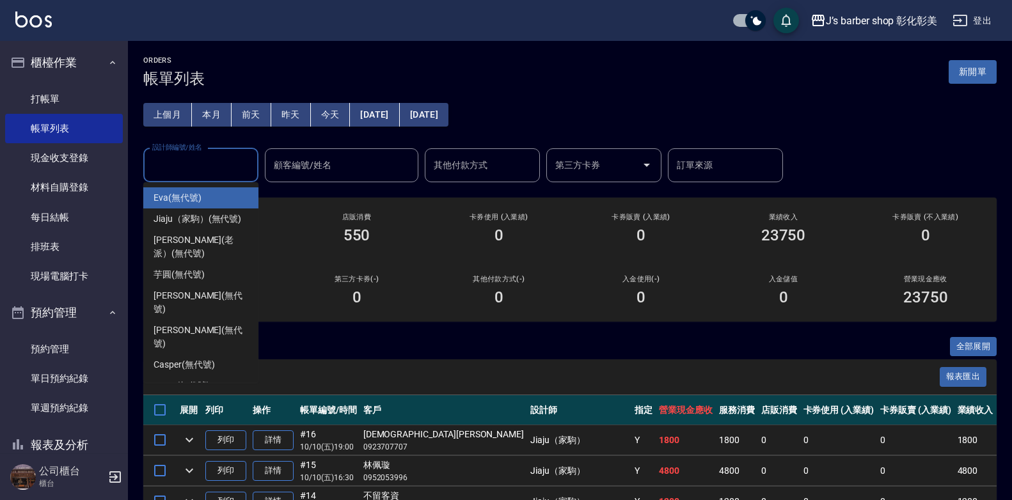
click at [312, 334] on div "ORDERS 帳單列表 新開單 上個月 本月 [DATE] [DATE] [DATE] [DATE] [DATE] 設計師編號/姓名 設計師編號/姓名 顧客編…" at bounding box center [570, 488] width 884 height 894
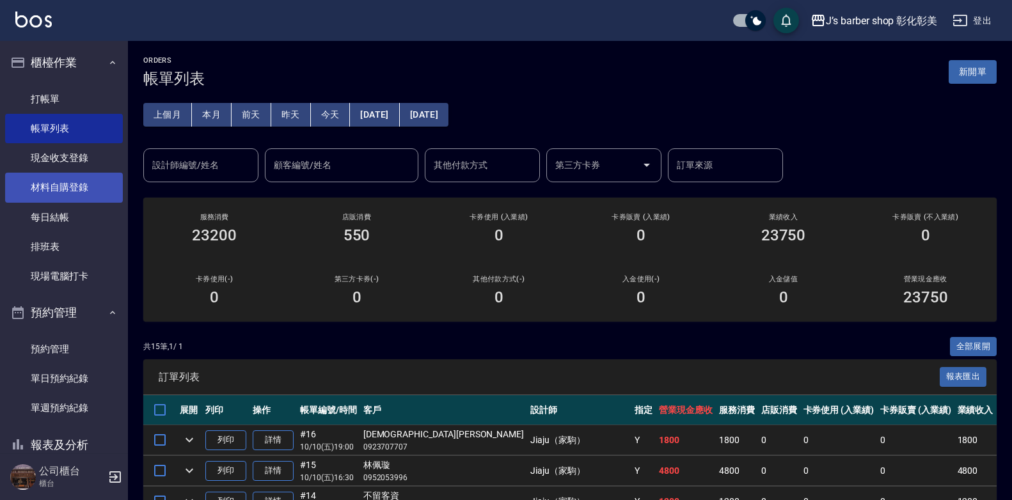
click at [71, 195] on link "材料自購登錄" at bounding box center [64, 187] width 118 height 29
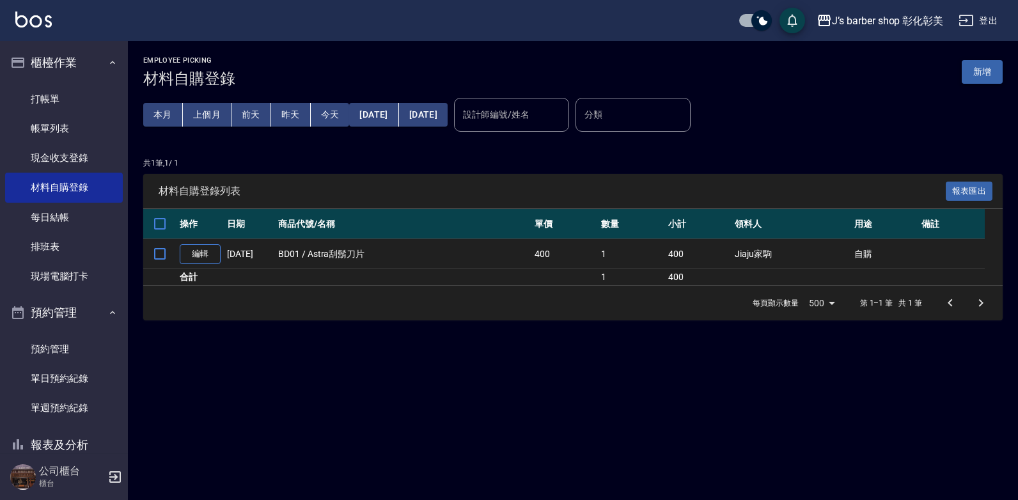
click at [986, 77] on button "新增" at bounding box center [982, 72] width 41 height 24
click at [986, 77] on div "Employee Picking 材料自購登錄 新增 本月 上個月 [DATE] [DATE] [DATE] [DATE] [DATE] 設計師編號/姓名 設…" at bounding box center [509, 250] width 1018 height 500
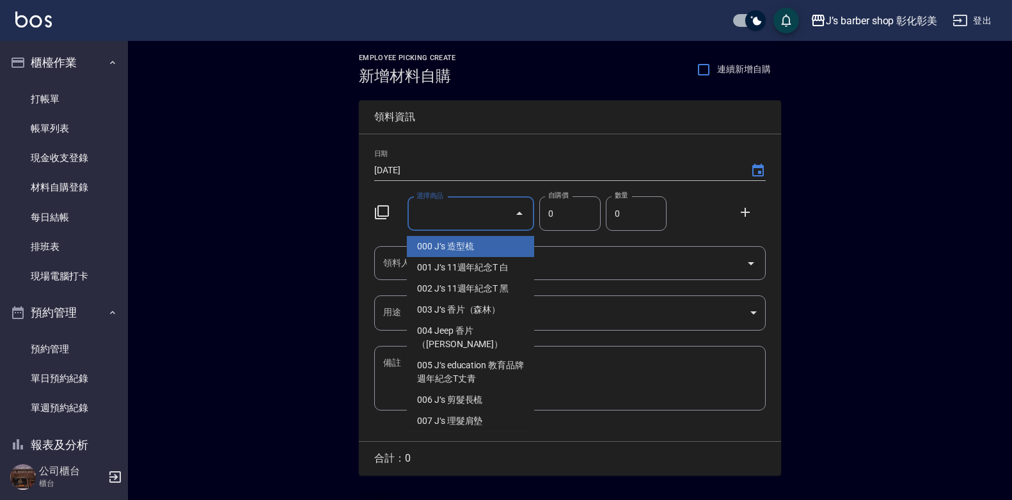
click at [448, 210] on input "選擇商品" at bounding box center [461, 214] width 97 height 22
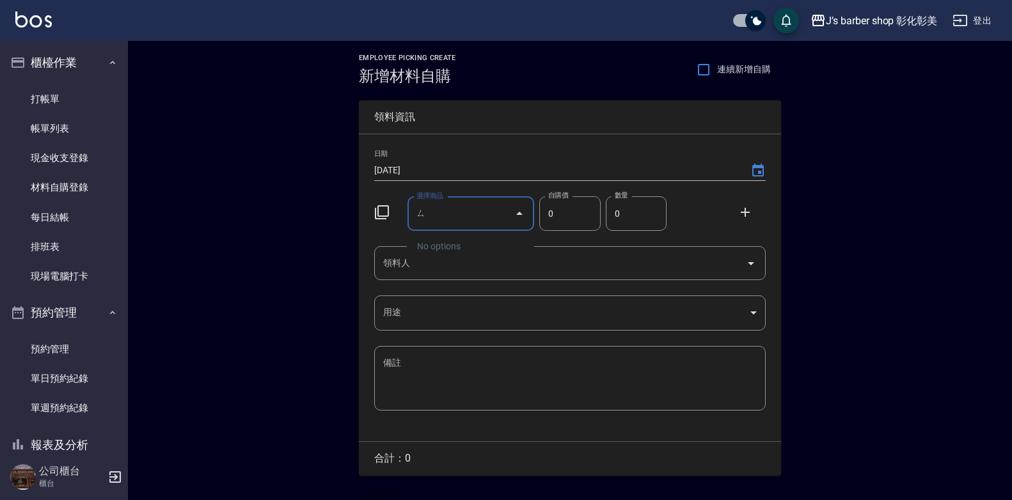
type input "ㄇ"
type input "n"
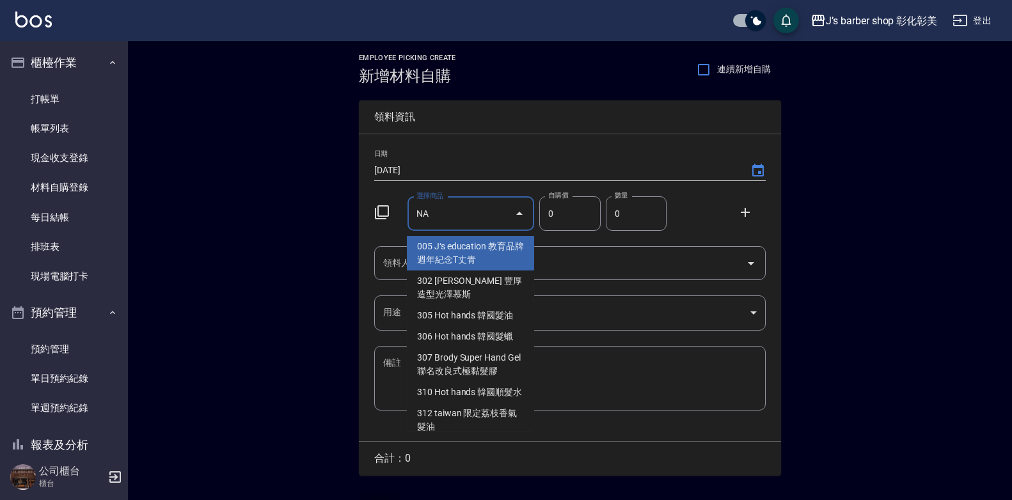
type input "N"
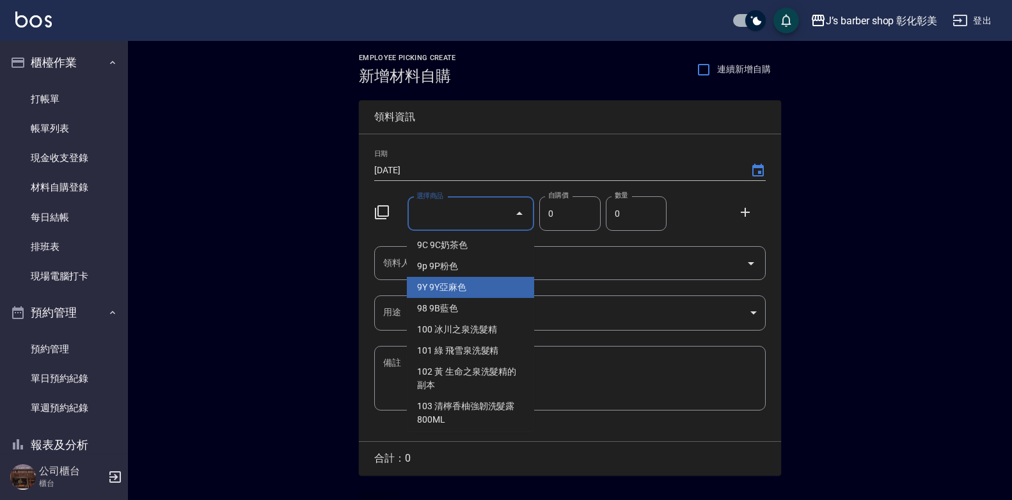
scroll to position [261, 0]
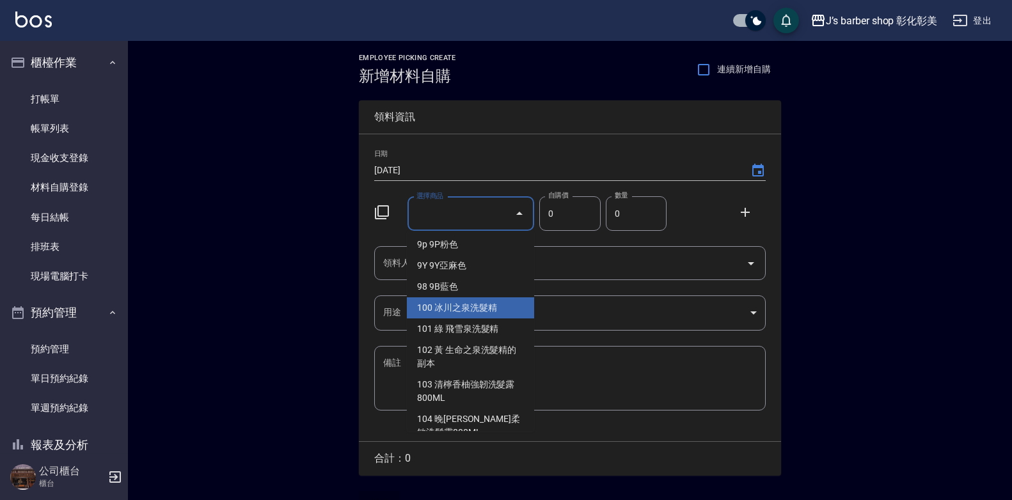
click at [461, 298] on li "100 冰川之泉洗髮精" at bounding box center [470, 307] width 127 height 21
type input "冰川之泉洗髮精"
type input "500"
type input "1"
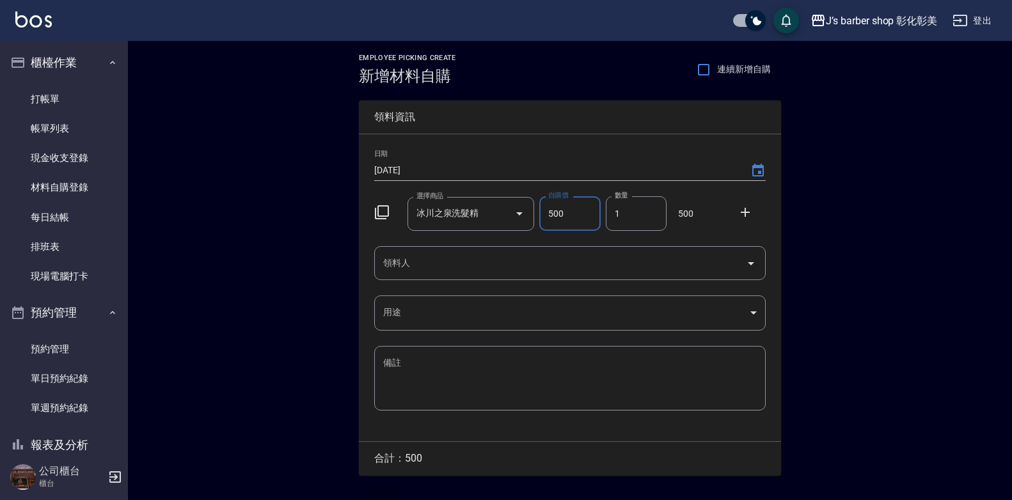
click at [442, 260] on input "領料人" at bounding box center [560, 263] width 361 height 22
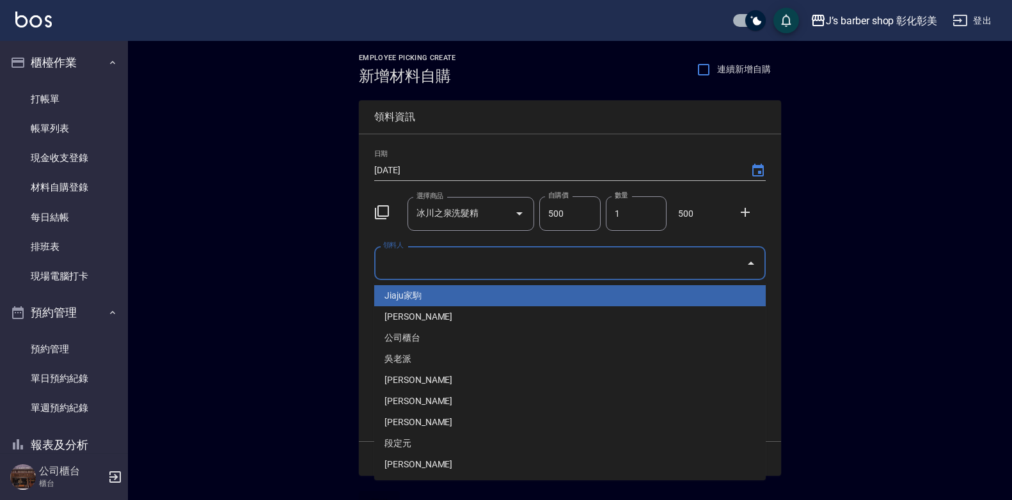
click at [440, 297] on li "Jiaju家駒" at bounding box center [569, 295] width 391 height 21
type input "Jiaju家駒"
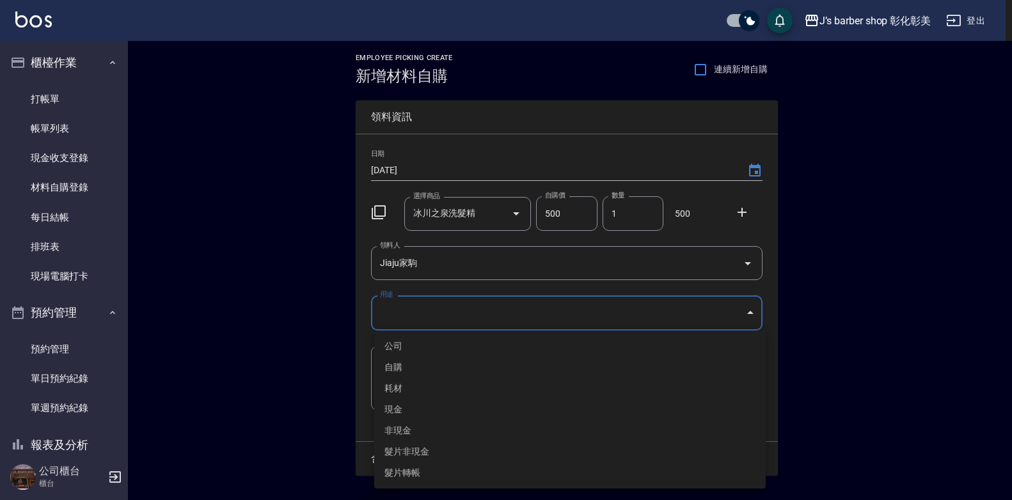
click at [440, 303] on body "J’s barber shop 彰化彰美 登出 櫃檯作業 打帳單 帳單列表 現金收支登錄 材料自購登錄 每日結帳 排班表 現場電腦打卡 預約管理 預約管理 單…" at bounding box center [506, 263] width 1012 height 527
click at [426, 364] on li "自購" at bounding box center [569, 367] width 391 height 21
type input "自購"
click at [426, 364] on li "自購" at bounding box center [569, 367] width 391 height 21
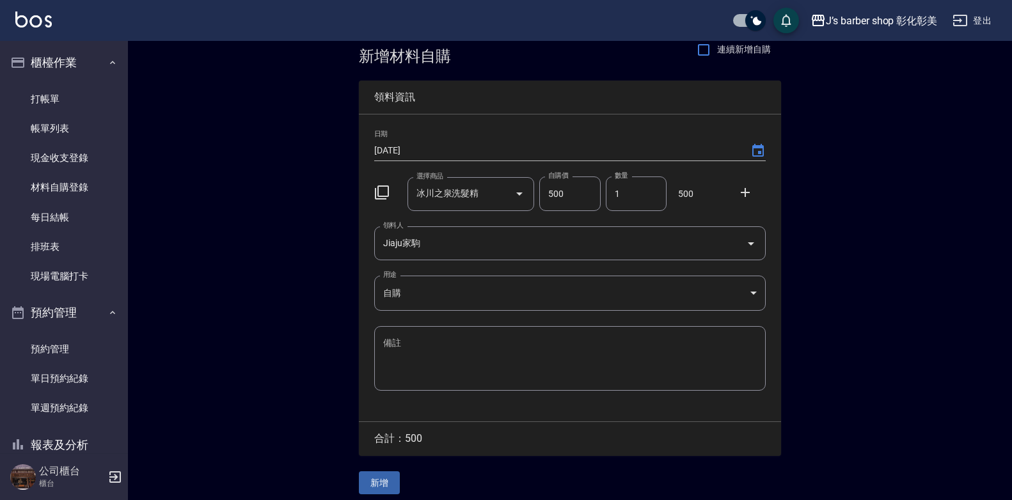
scroll to position [29, 0]
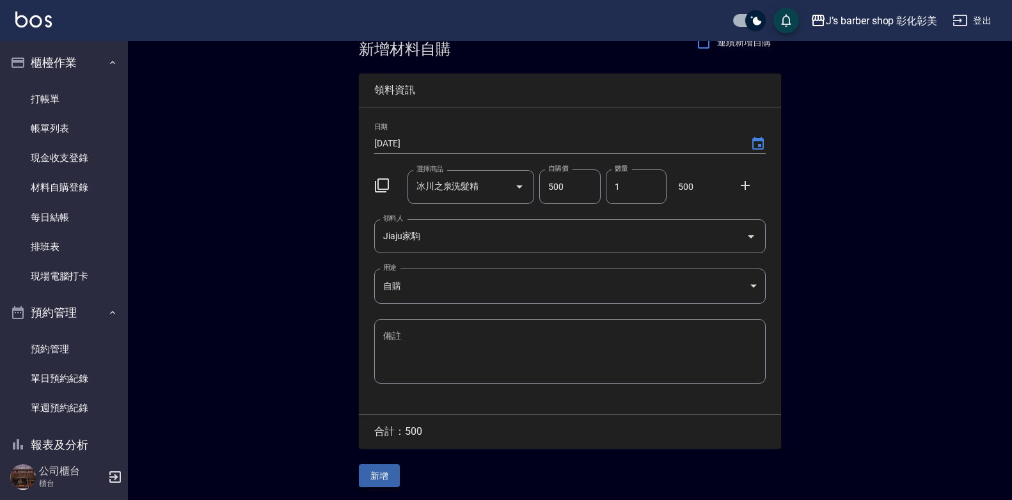
click at [377, 473] on button "新增" at bounding box center [379, 476] width 41 height 24
